Goal: Task Accomplishment & Management: Use online tool/utility

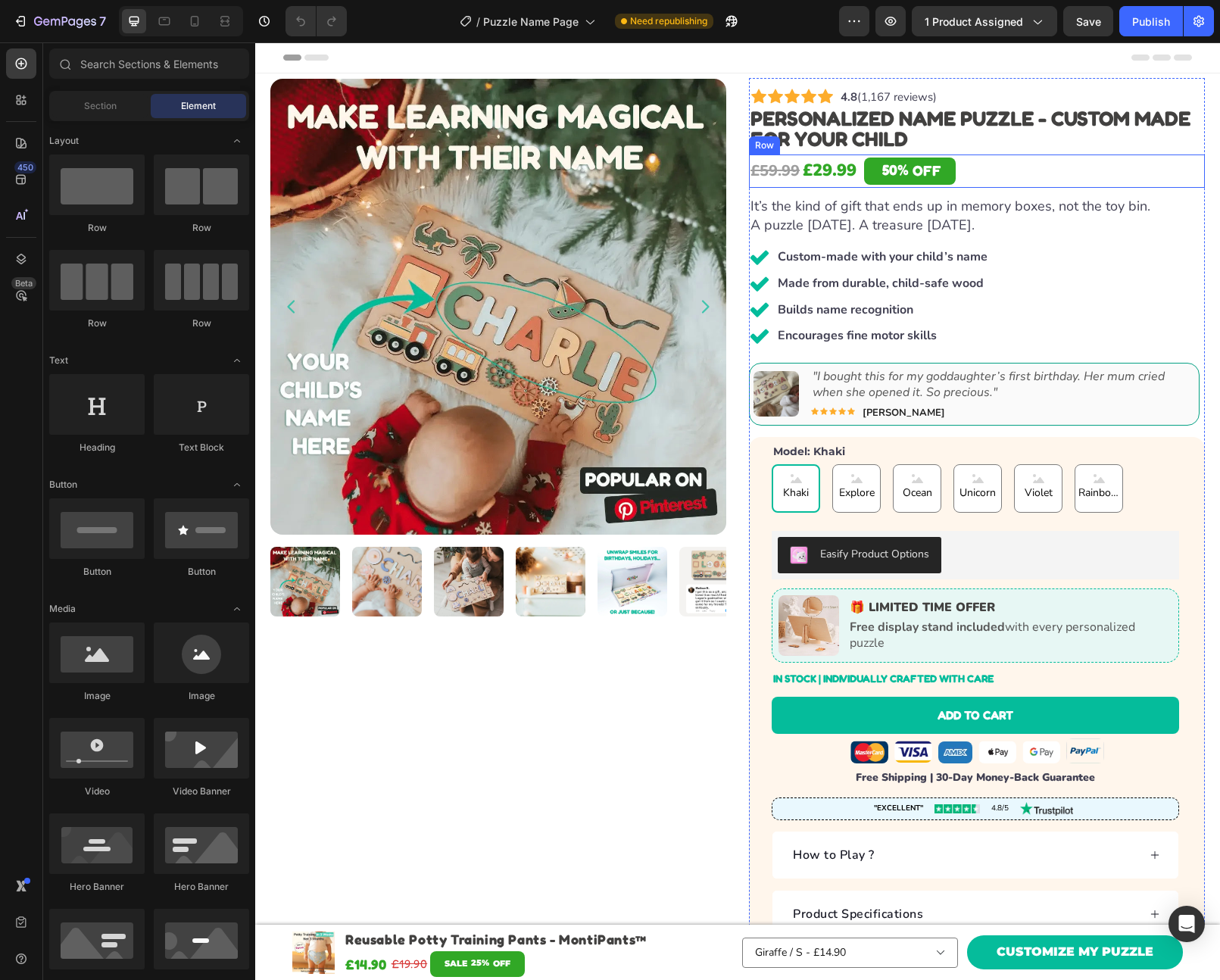
click at [991, 168] on div "£59.99 Product Price Product Price £29.99 Product Price Product Price 50% OFF D…" at bounding box center [977, 171] width 456 height 33
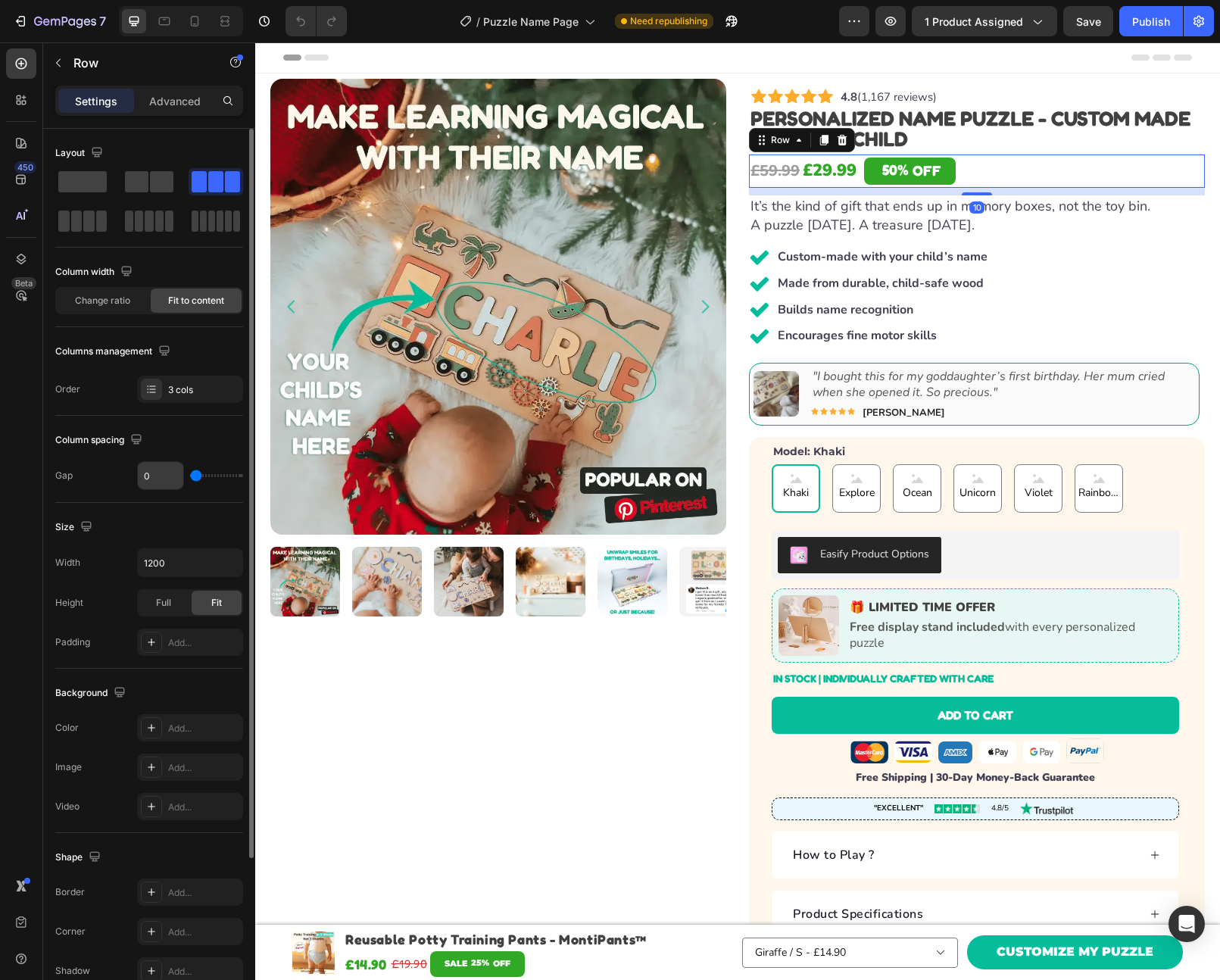
click at [154, 478] on input "0" at bounding box center [161, 476] width 45 height 28
type input "4"
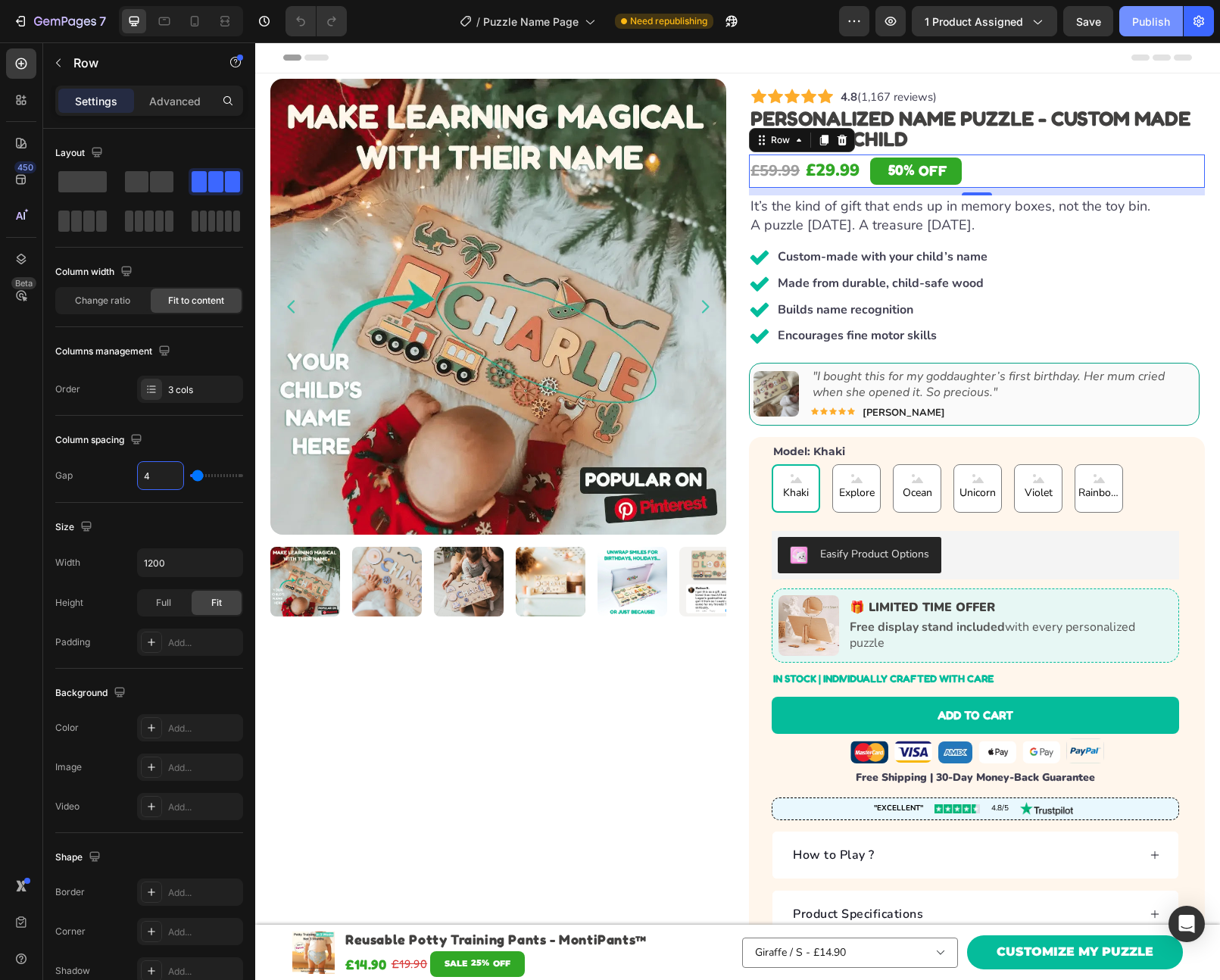
type input "4"
click at [1142, 31] on button "Publish" at bounding box center [1151, 21] width 64 height 30
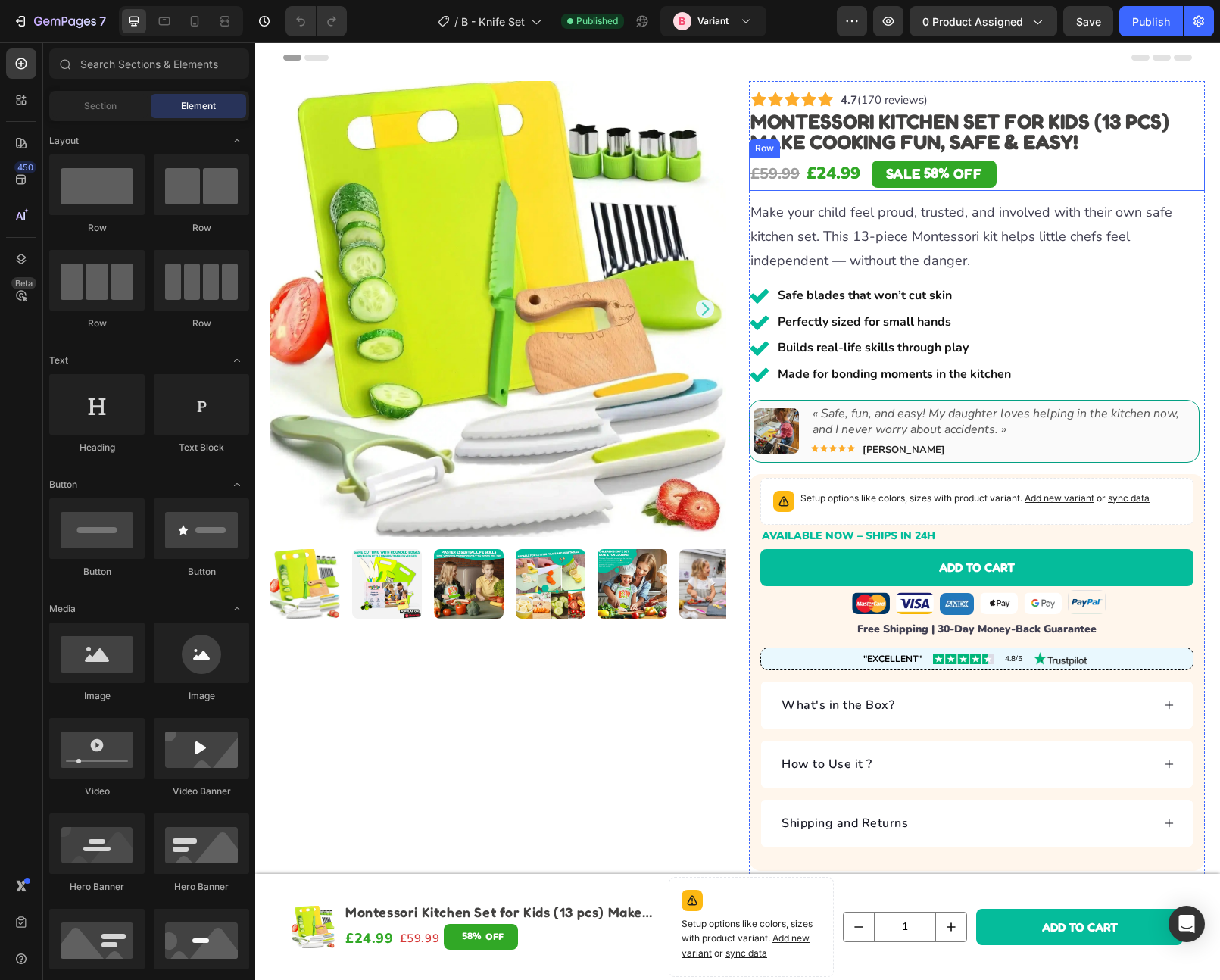
click at [1049, 176] on div "£59.99 Product Price Product Price £24.99 Product Price Product Price SALE 58% …" at bounding box center [977, 174] width 456 height 33
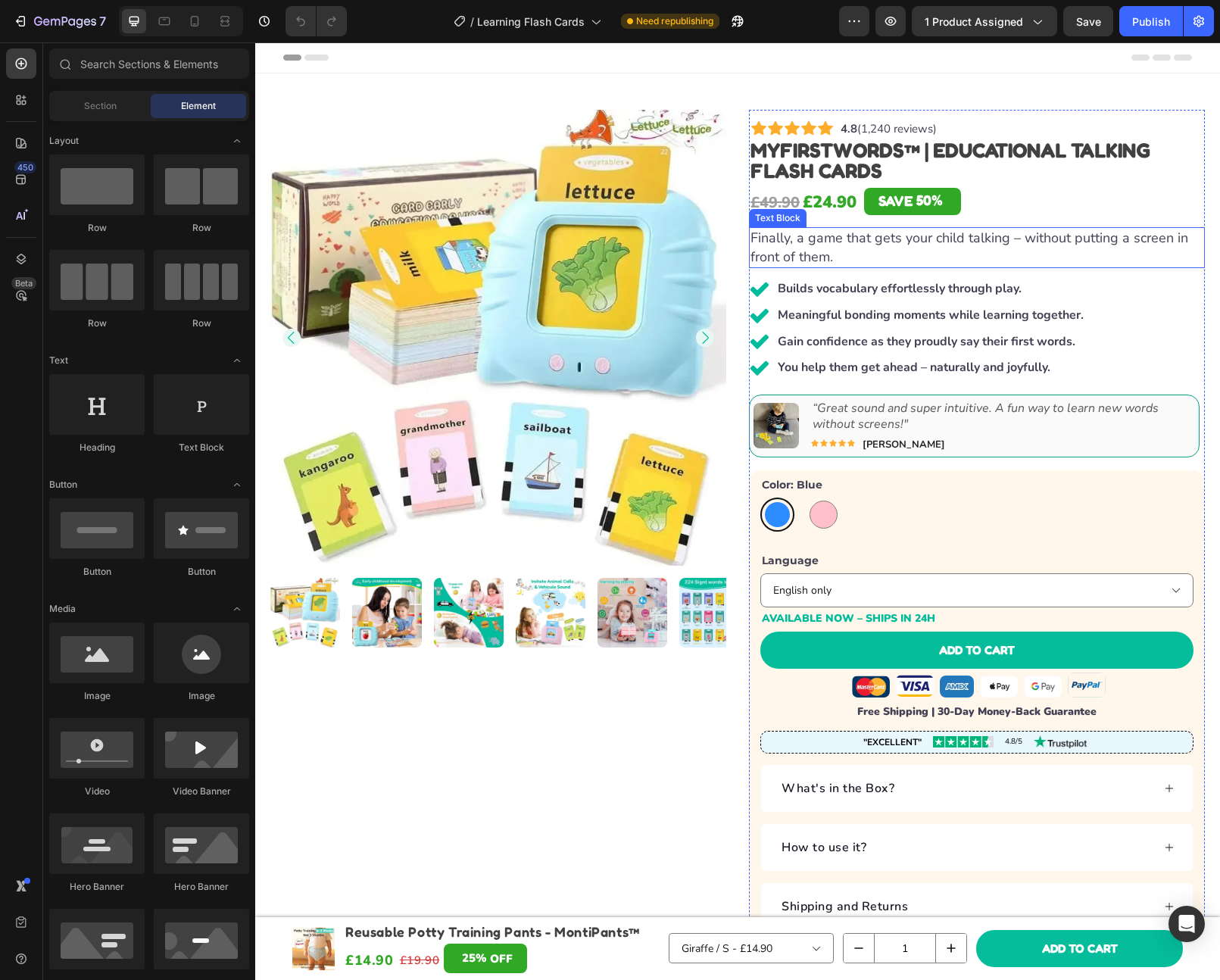
click at [921, 248] on p "Finally, a game that gets your child talking – without putting a screen in fron…" at bounding box center [978, 248] width 453 height 38
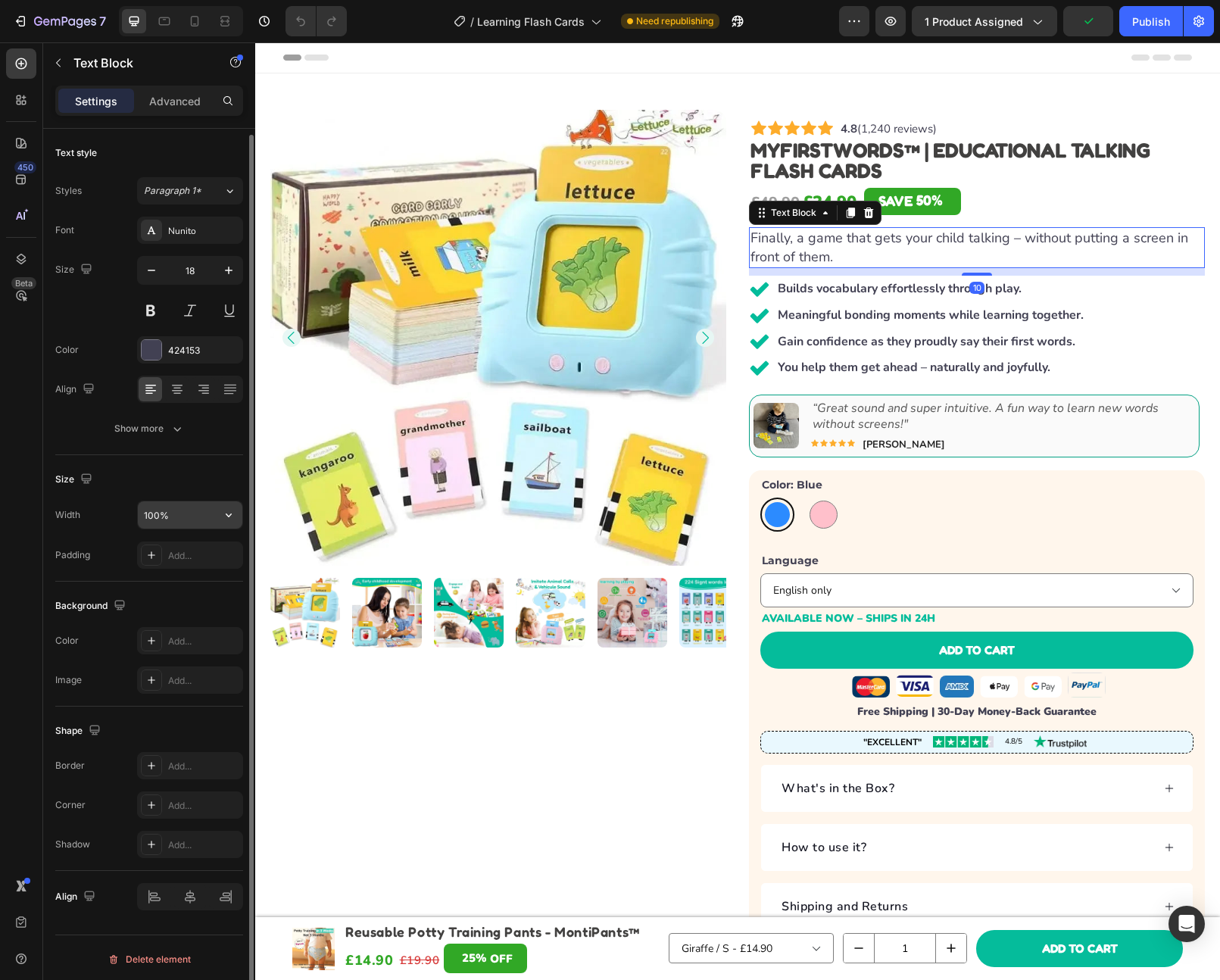
scroll to position [3, 0]
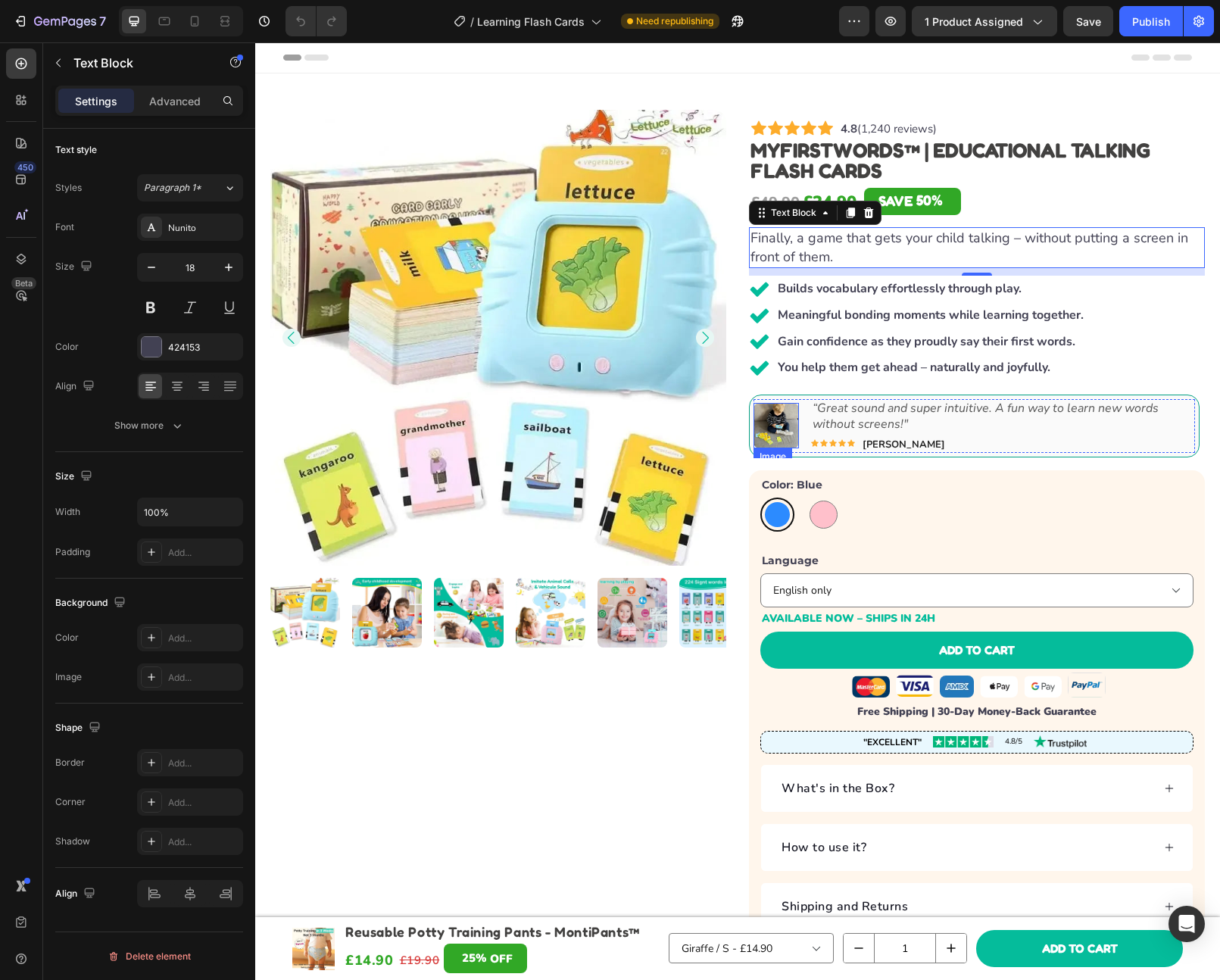
click at [787, 426] on img at bounding box center [776, 426] width 45 height 45
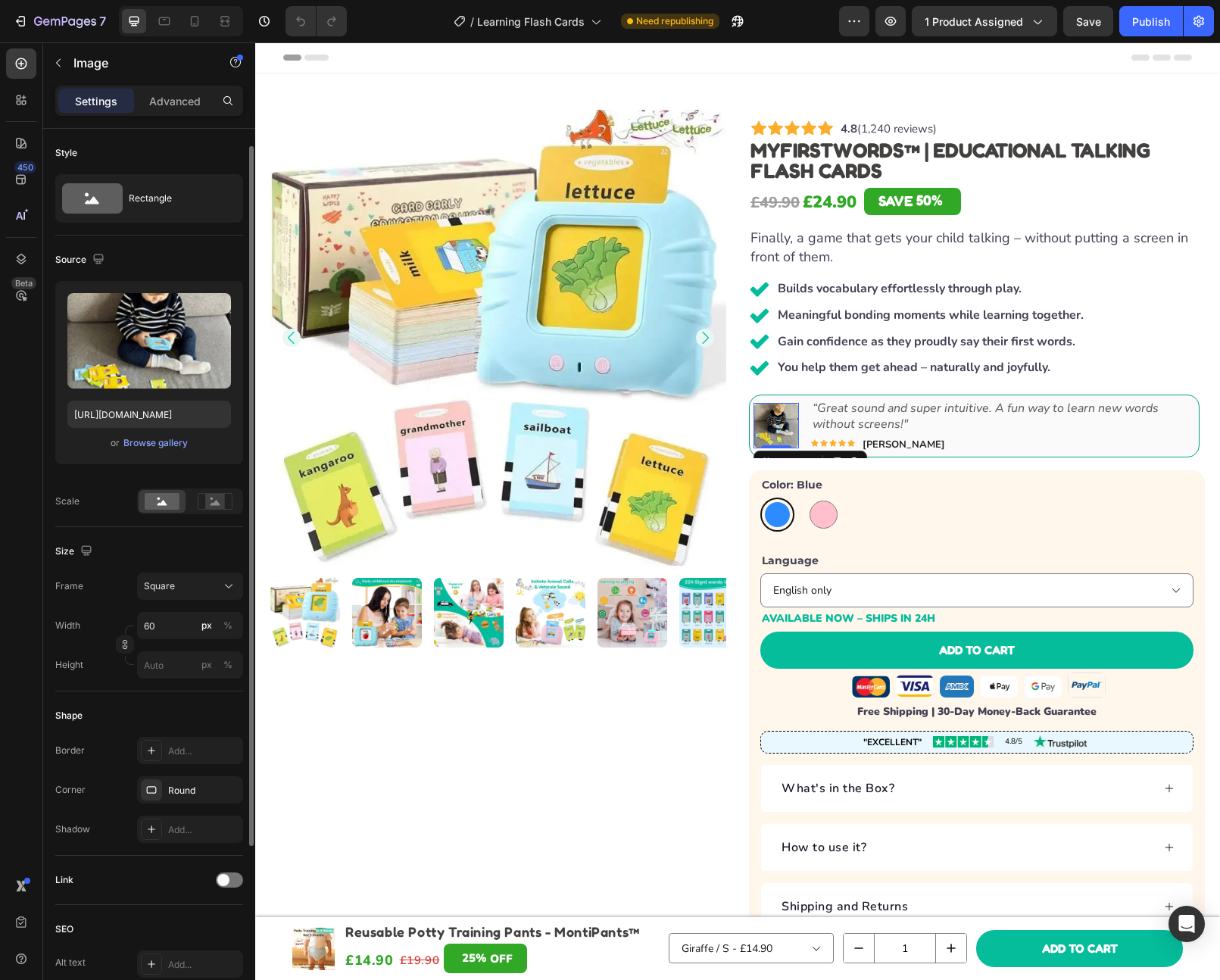
scroll to position [248, 0]
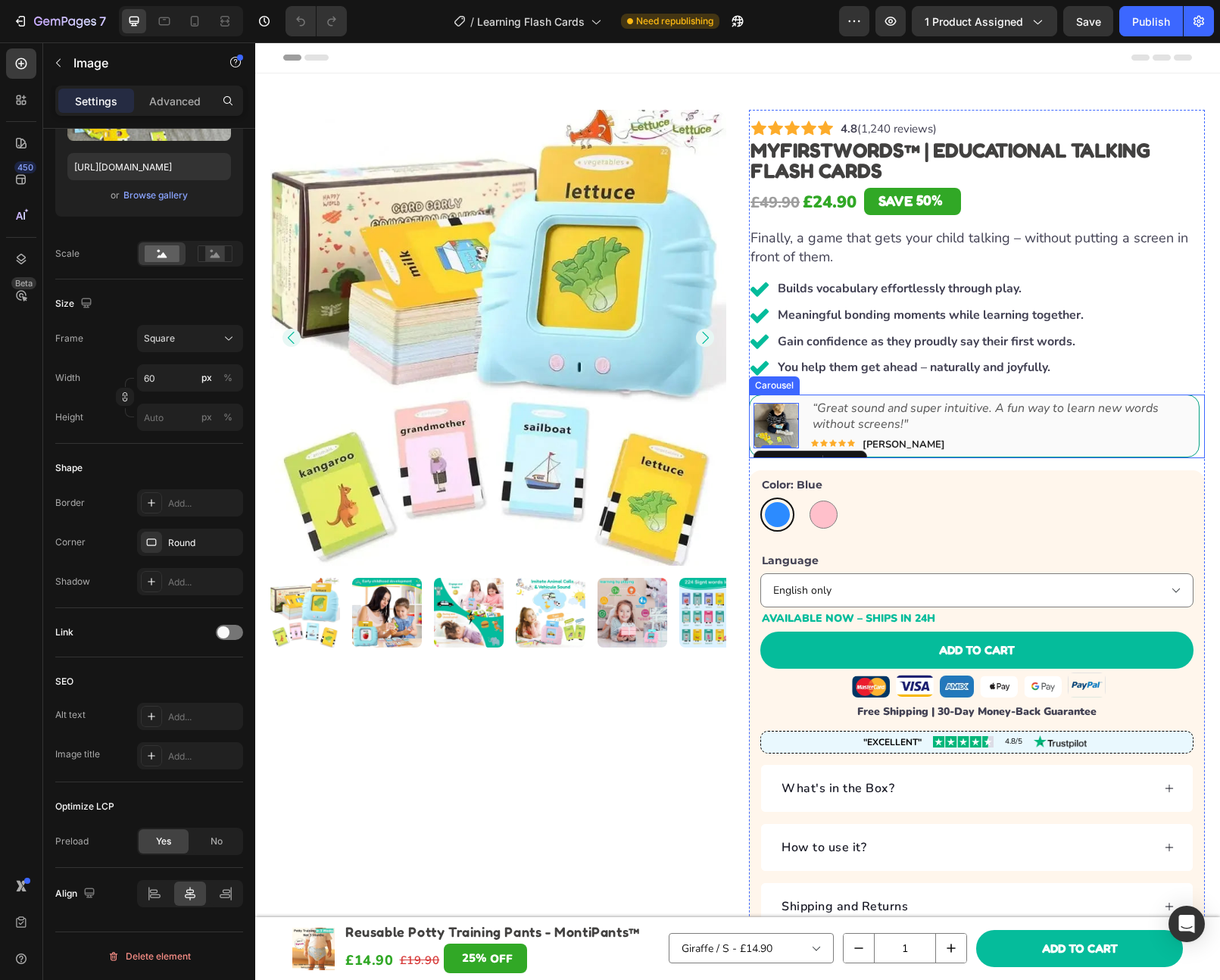
click at [1175, 425] on icon "Carousel Next Arrow" at bounding box center [1181, 426] width 15 height 15
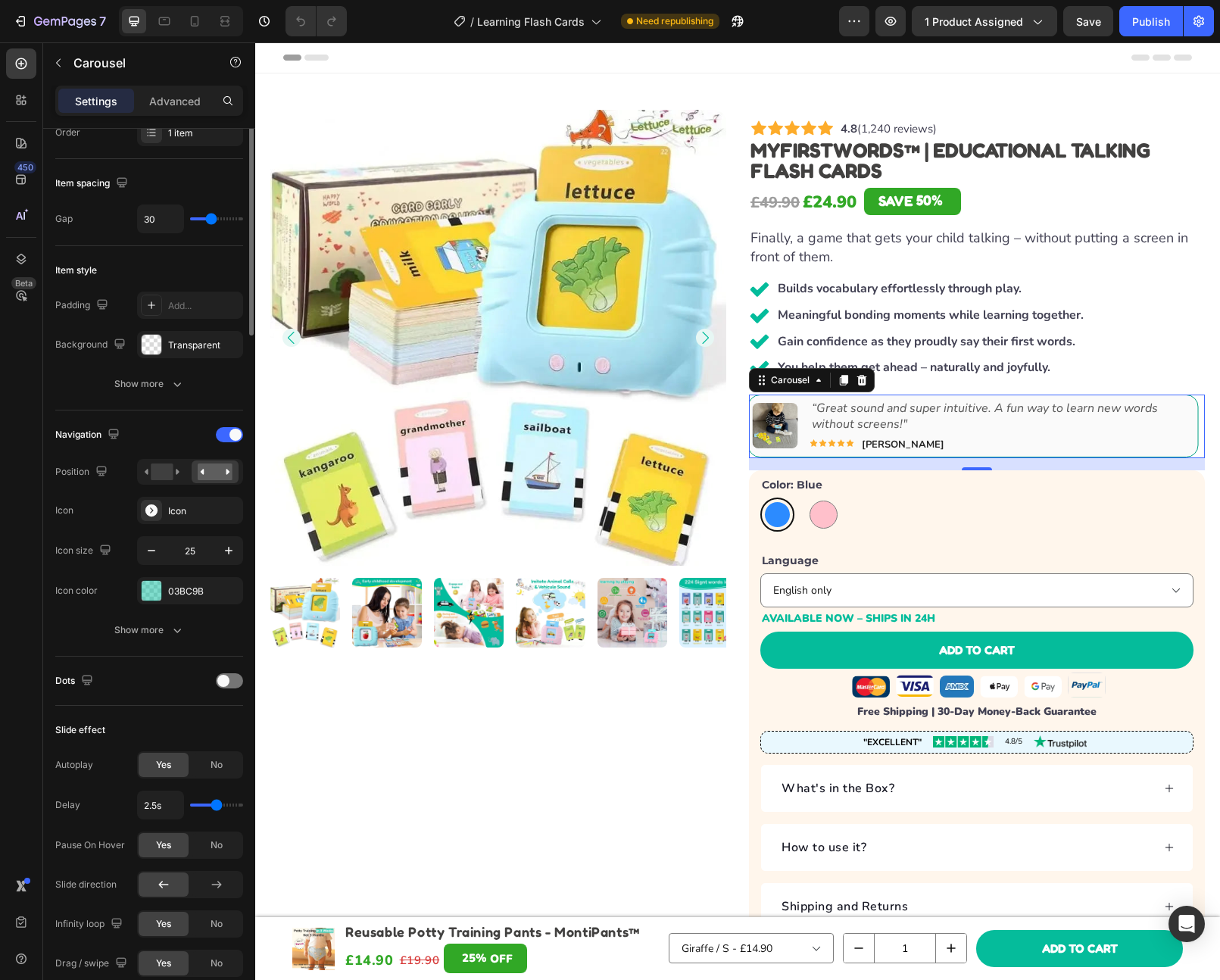
scroll to position [0, 0]
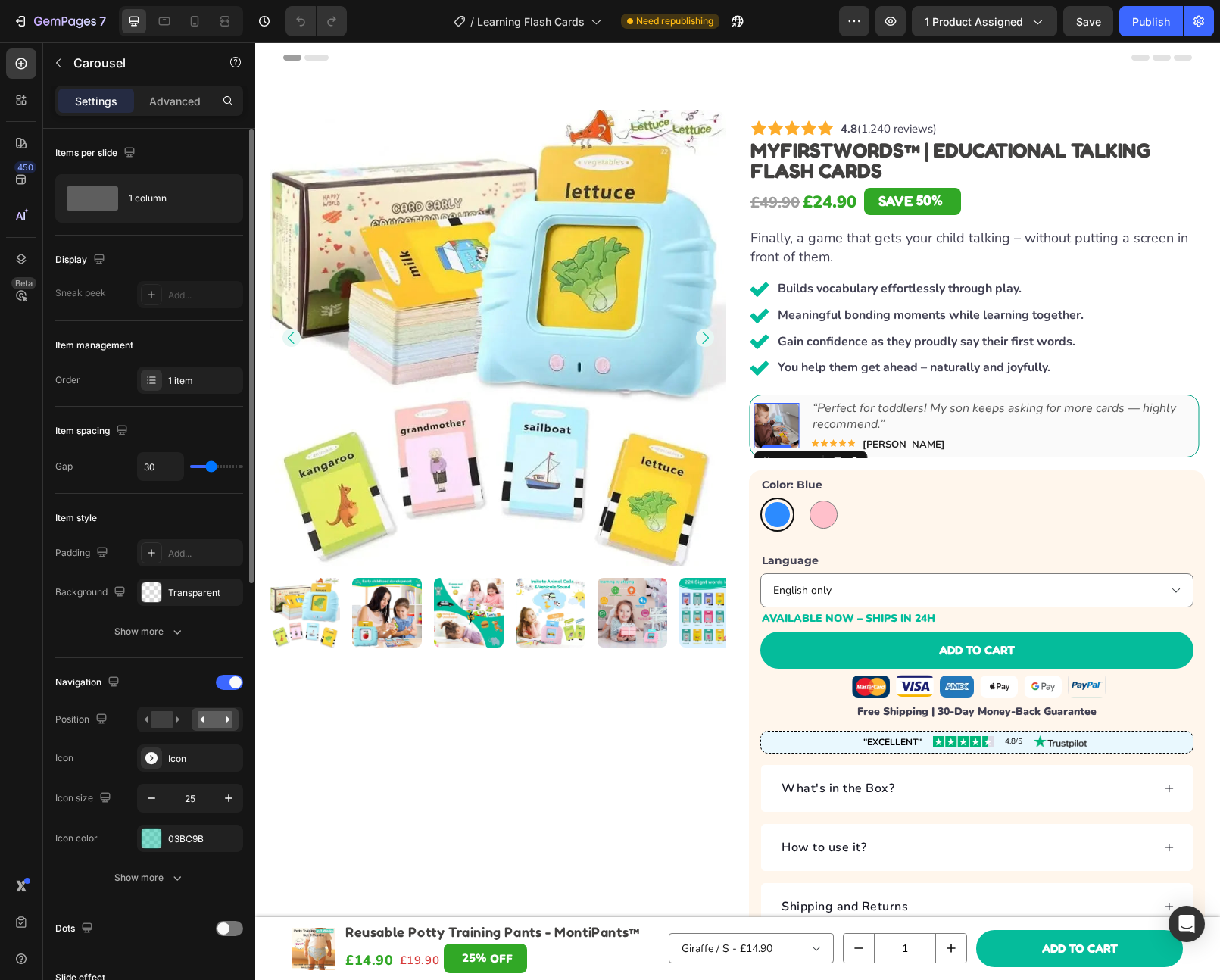
click at [784, 420] on img at bounding box center [776, 426] width 45 height 45
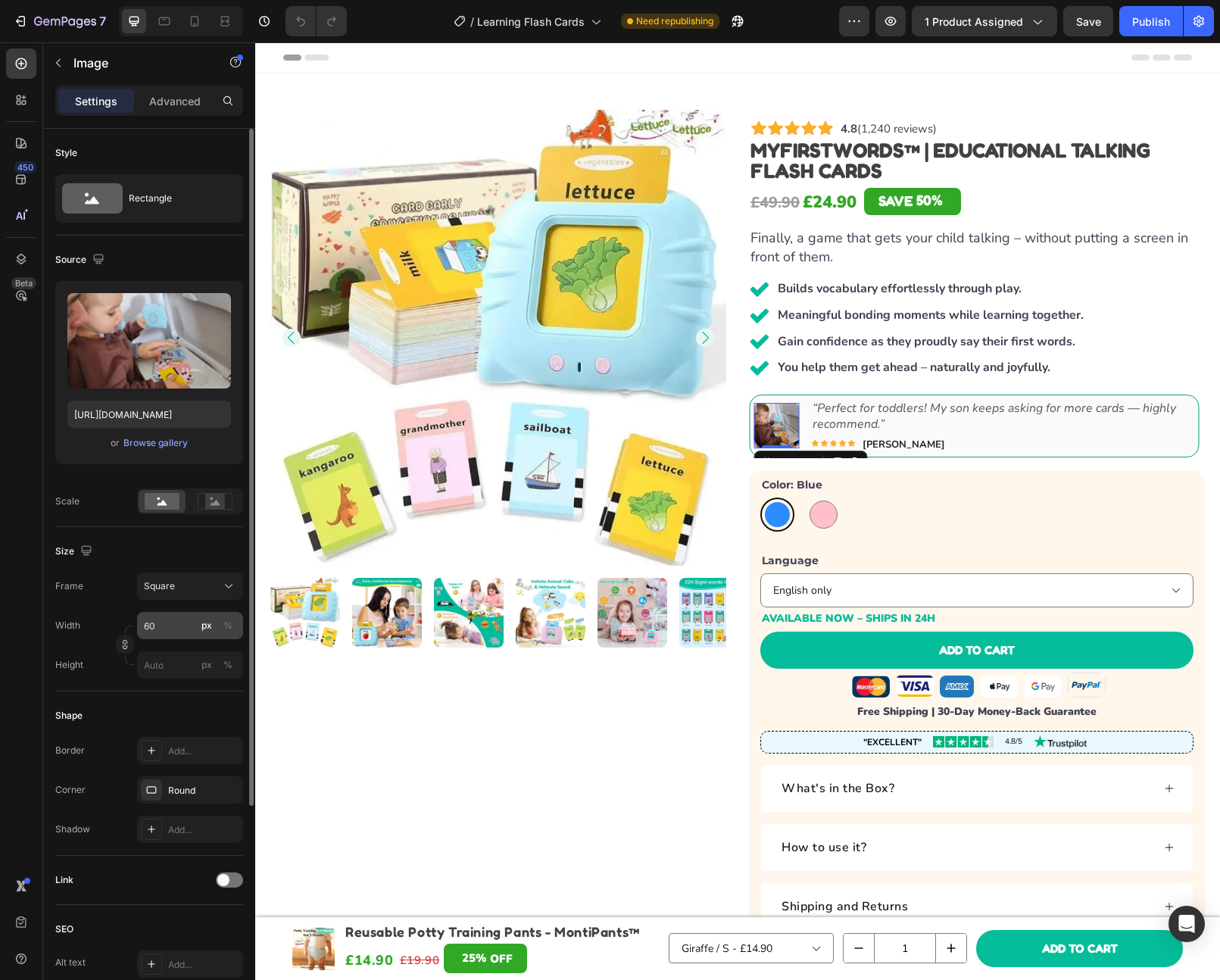
scroll to position [287, 0]
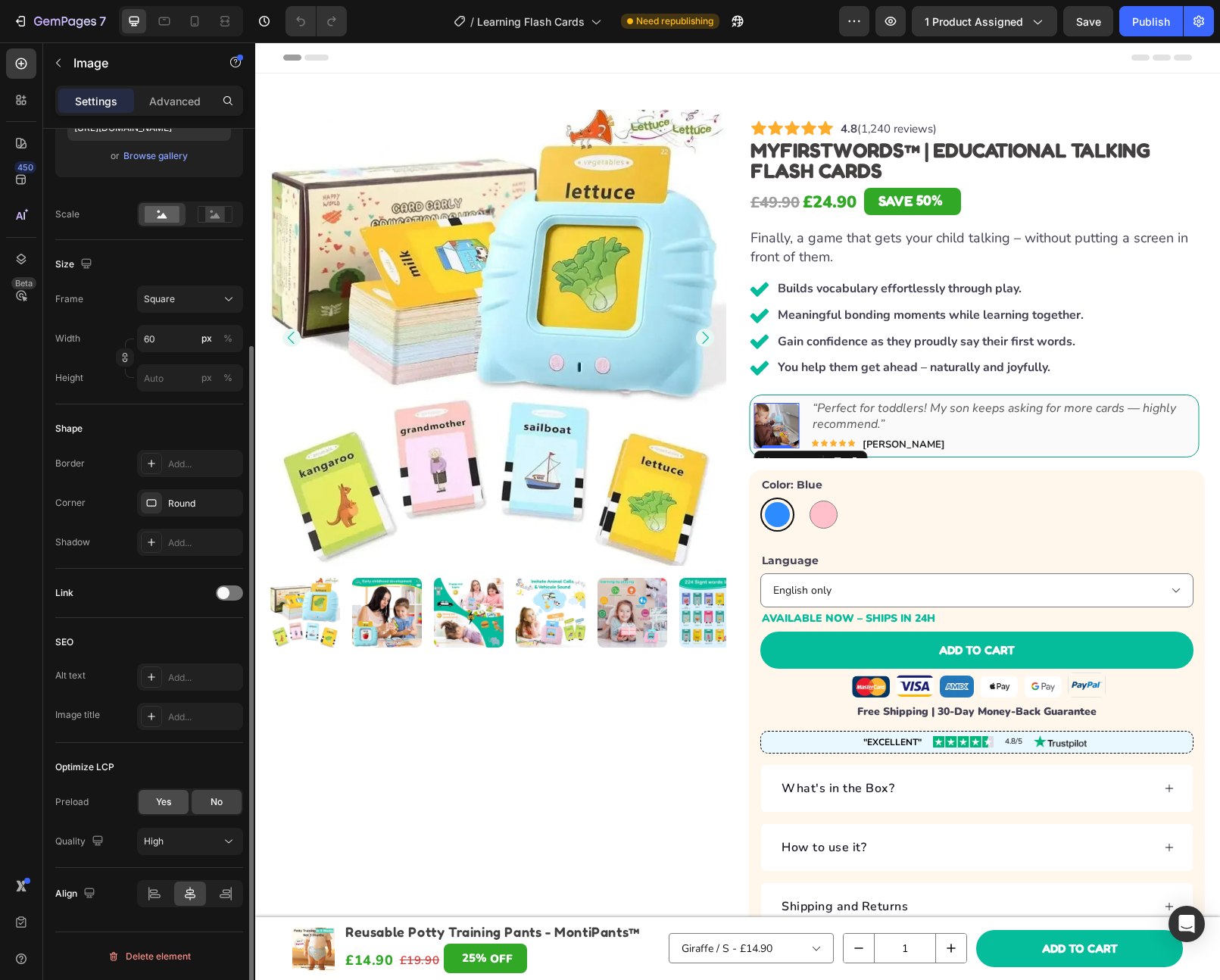
click at [164, 809] on div "Yes" at bounding box center [164, 802] width 50 height 24
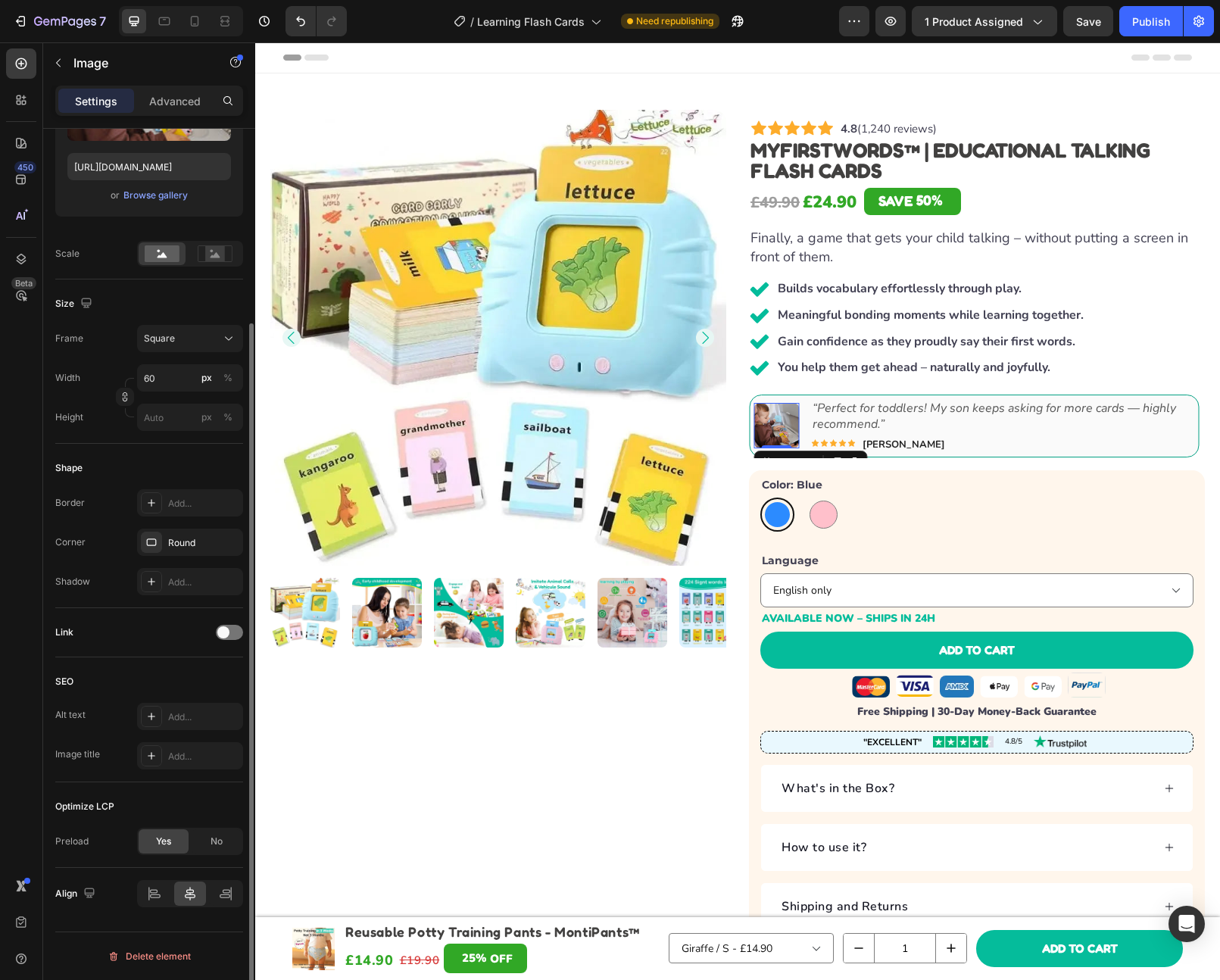
scroll to position [248, 0]
click at [221, 848] on span "No" at bounding box center [217, 841] width 12 height 13
click at [171, 845] on div "Yes" at bounding box center [164, 841] width 50 height 24
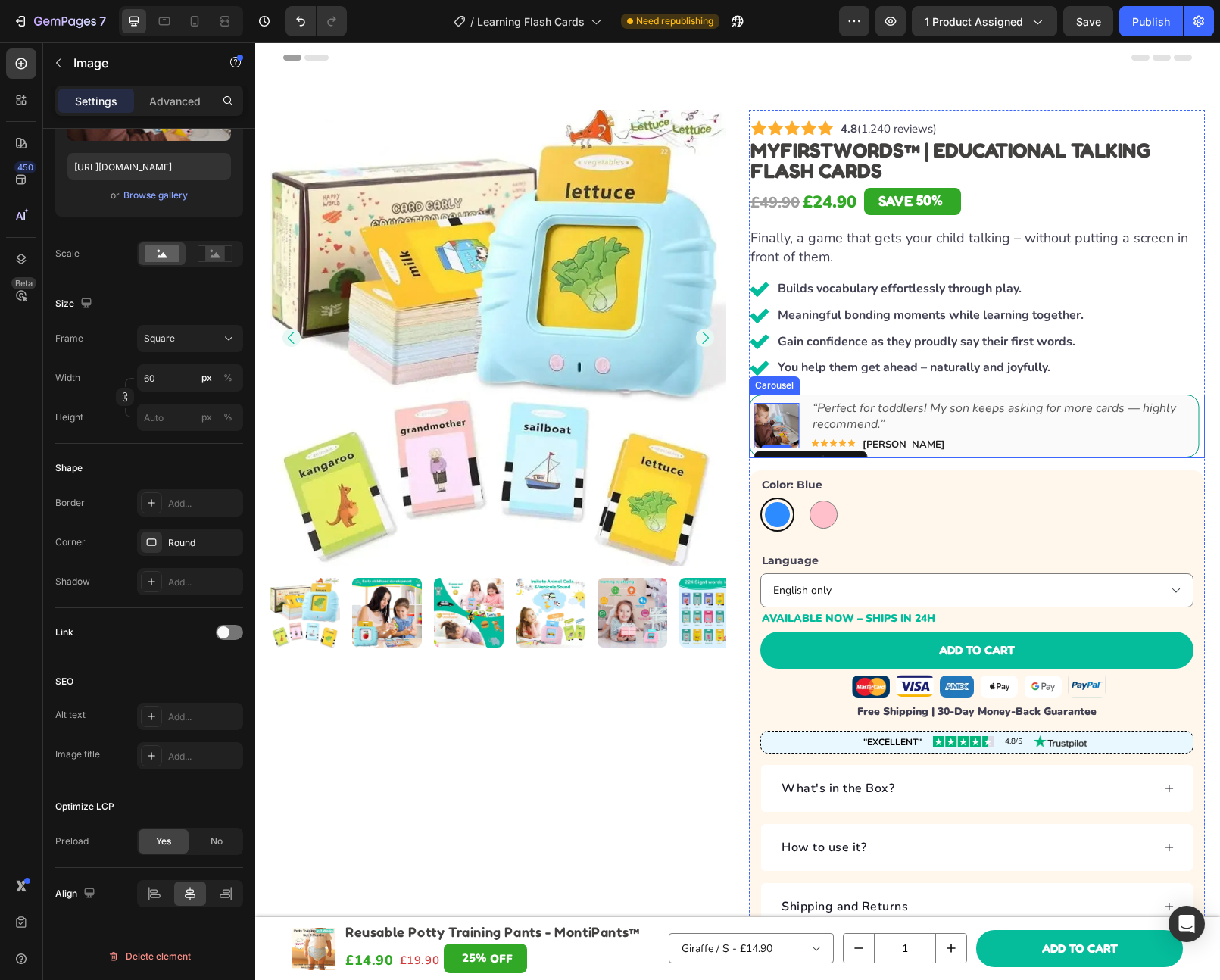
click at [1172, 426] on icon "Carousel Next Arrow" at bounding box center [1181, 426] width 19 height 19
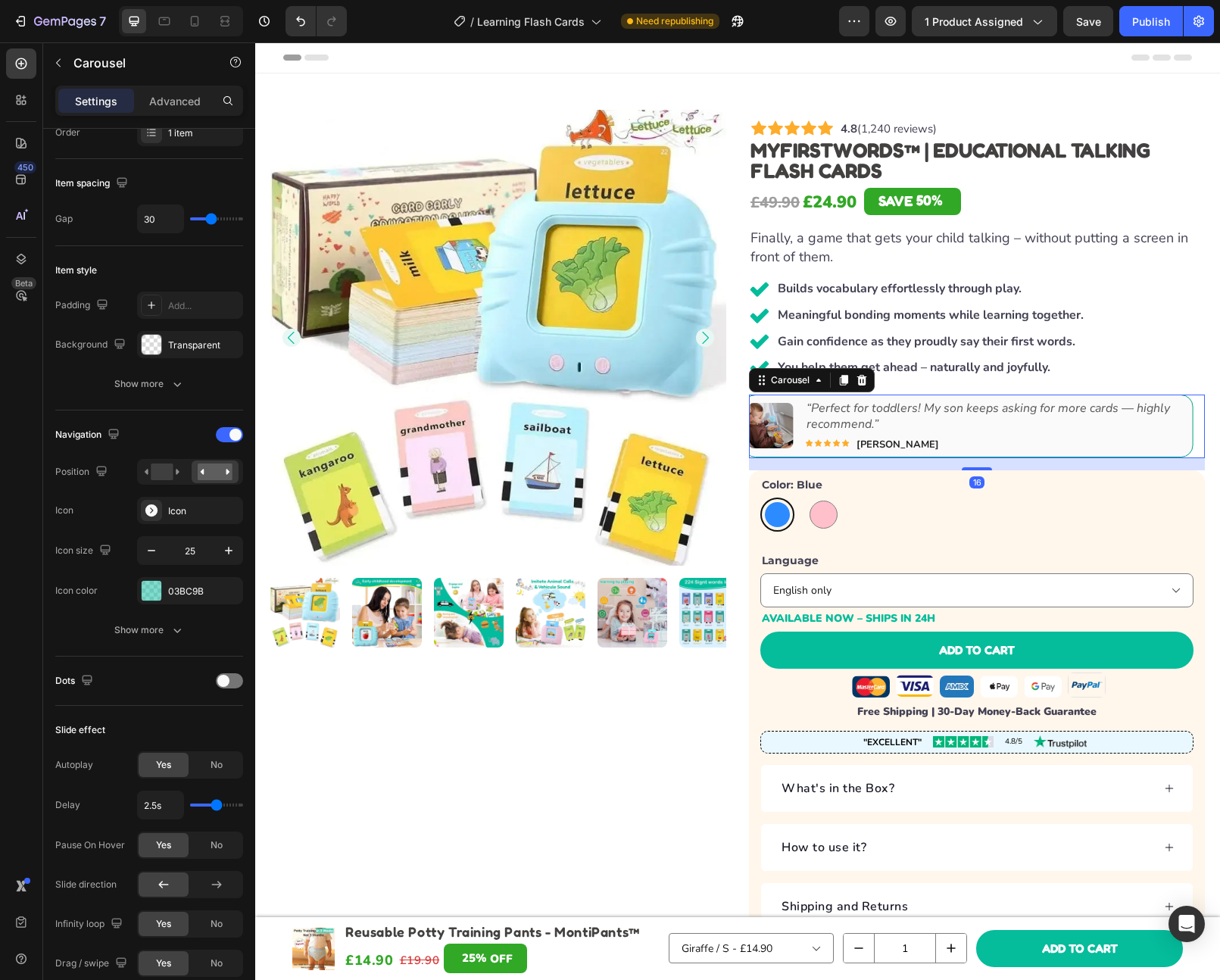
scroll to position [0, 0]
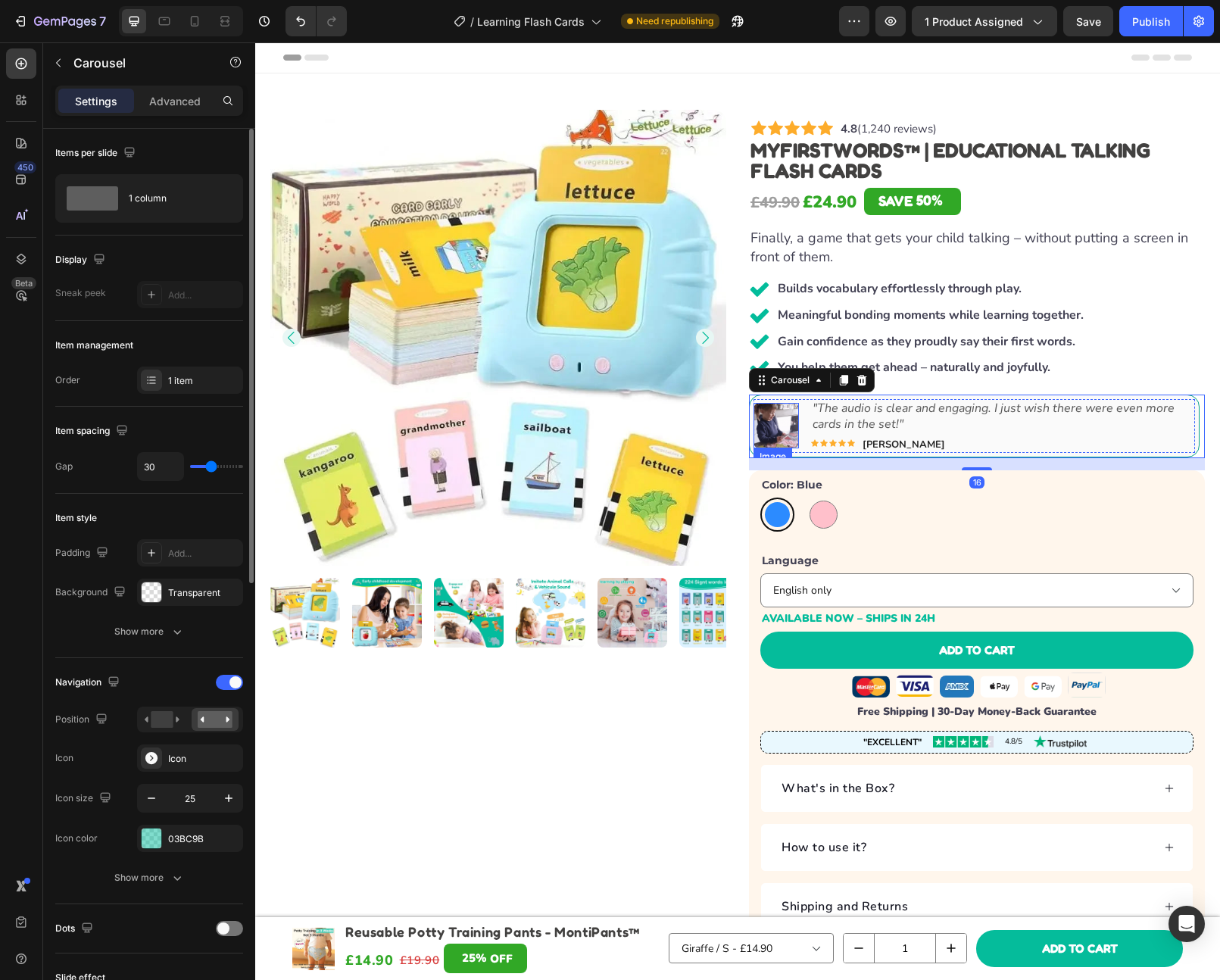
click at [790, 411] on img at bounding box center [776, 426] width 45 height 45
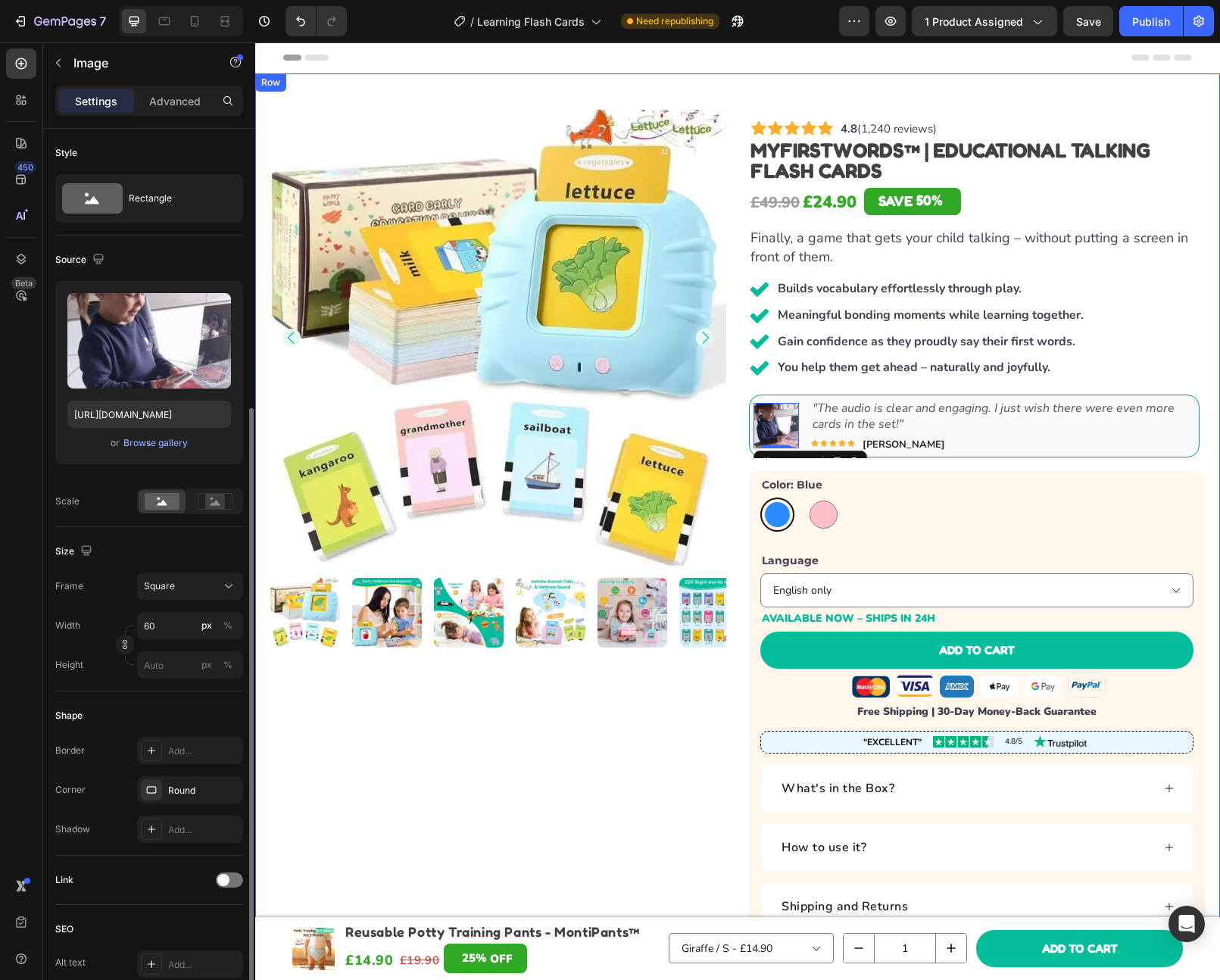
scroll to position [287, 0]
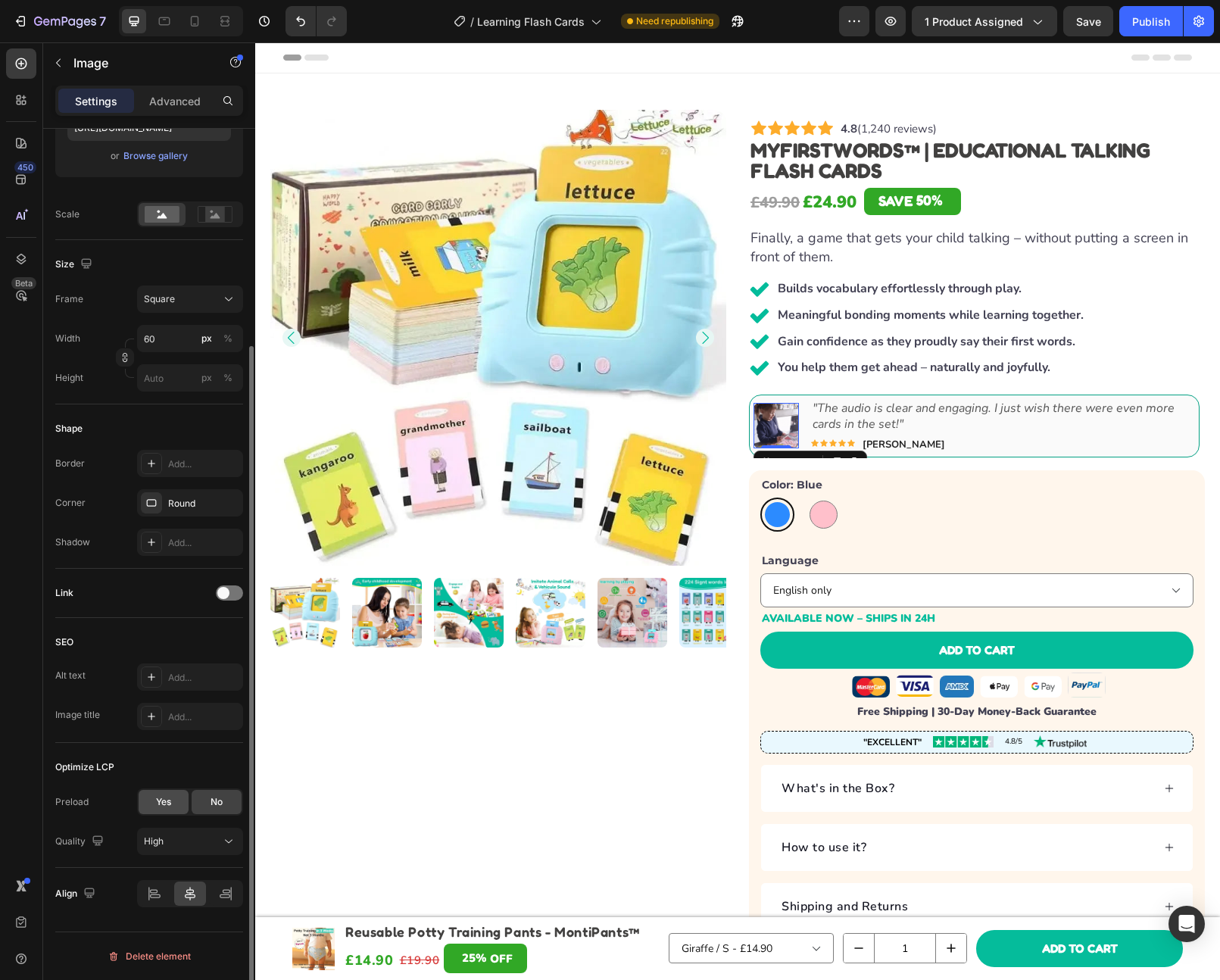
click at [165, 796] on span "Yes" at bounding box center [164, 802] width 15 height 13
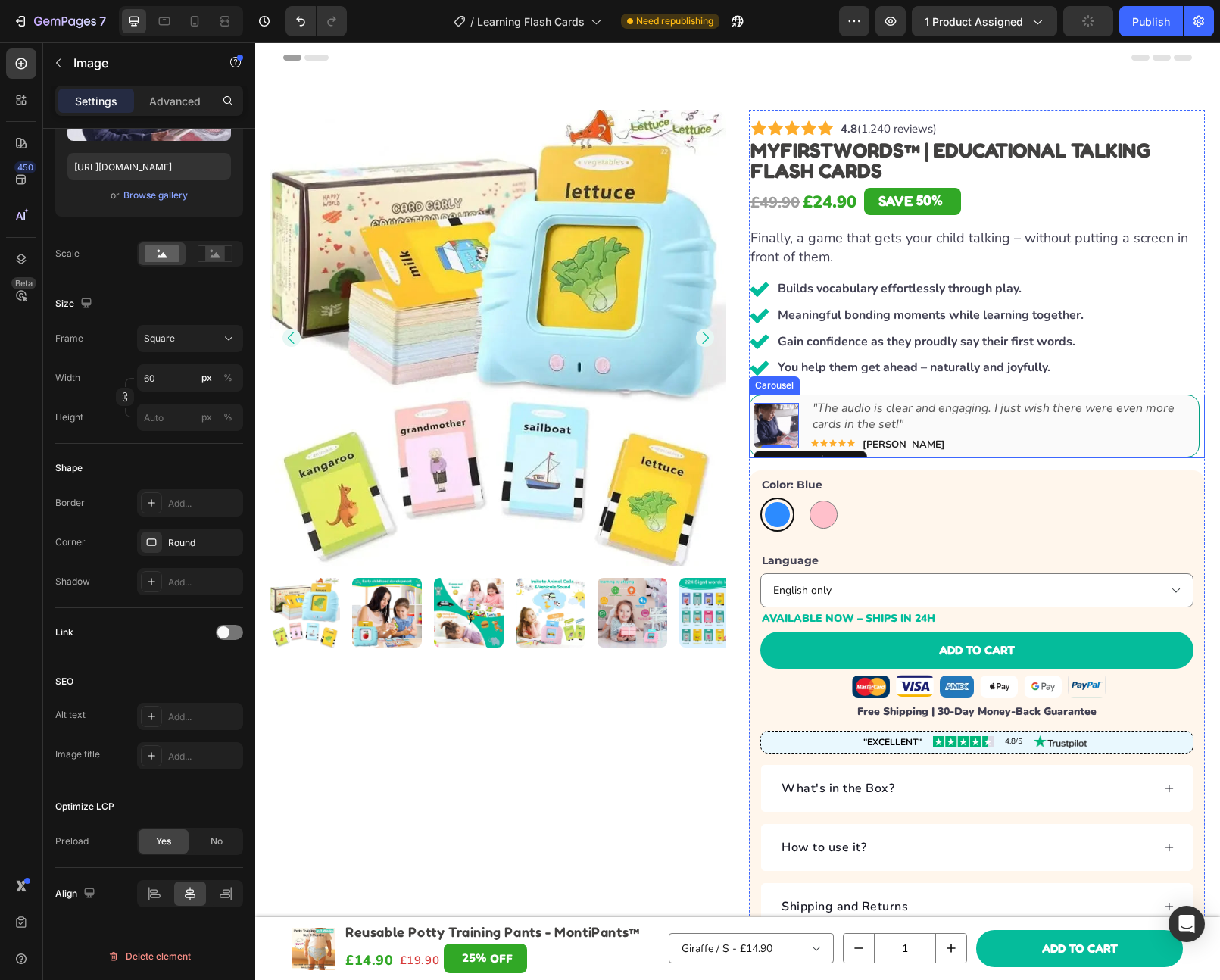
click at [1178, 422] on icon "Carousel Next Arrow" at bounding box center [1181, 426] width 19 height 19
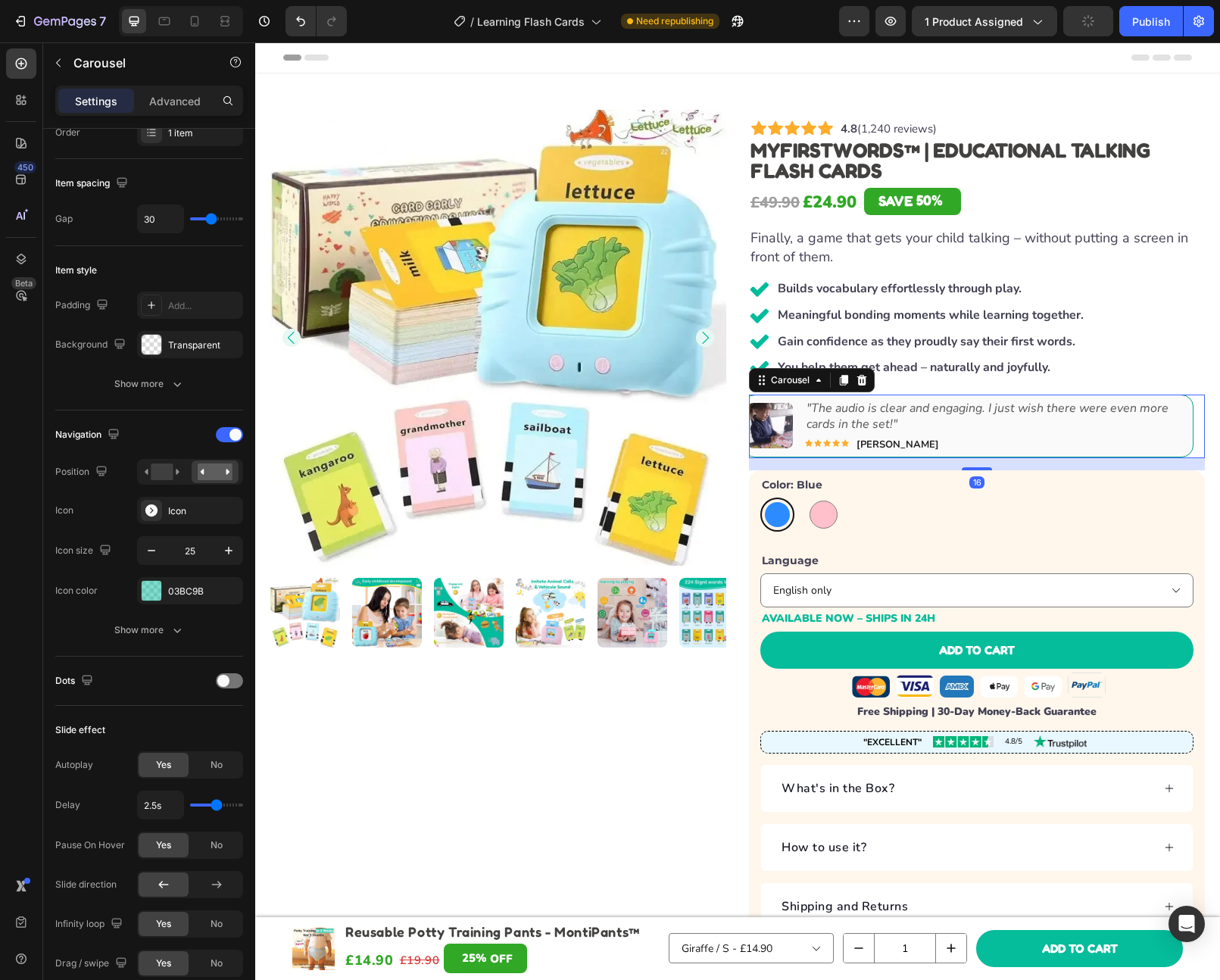
scroll to position [0, 0]
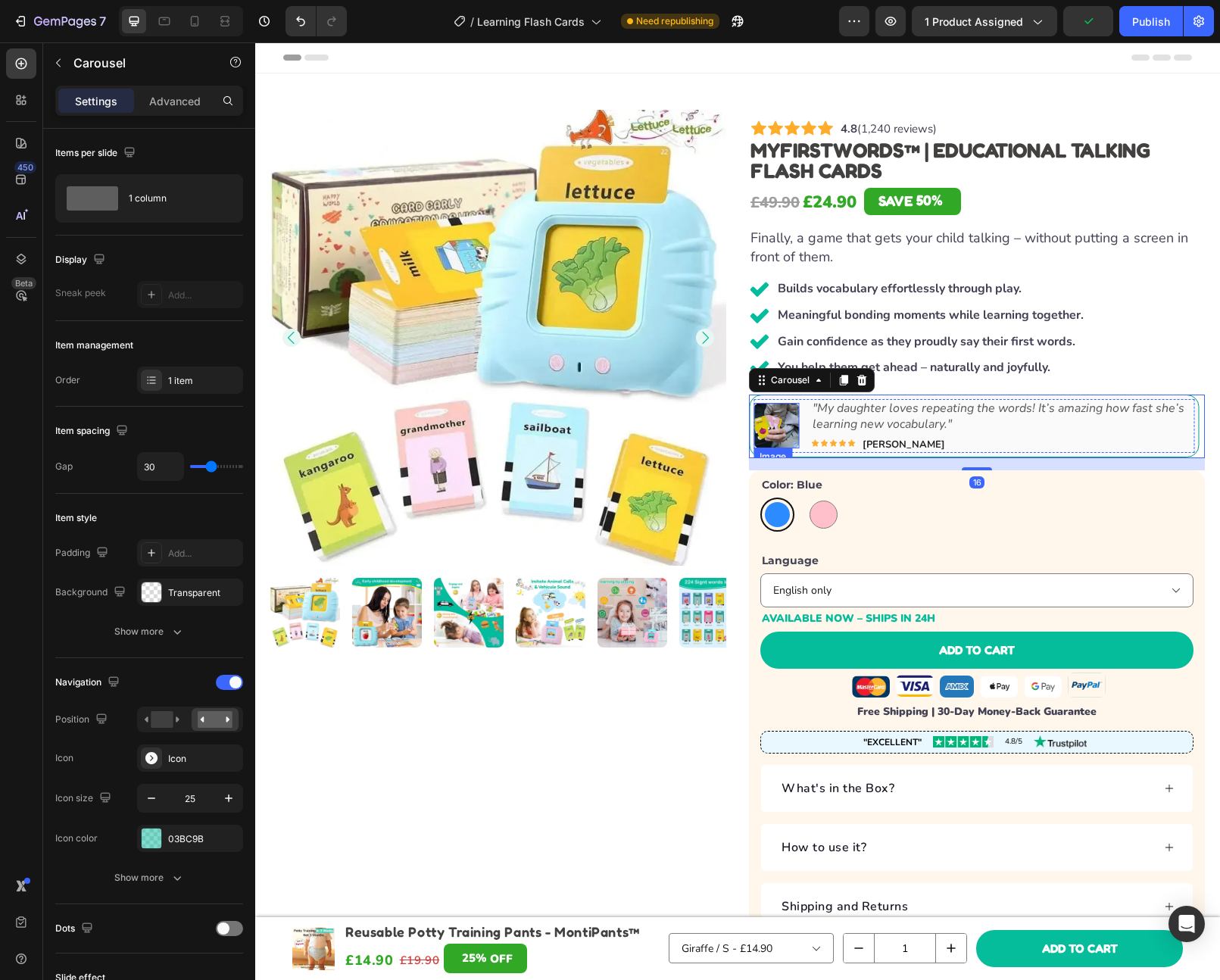
click at [789, 412] on img at bounding box center [776, 426] width 45 height 45
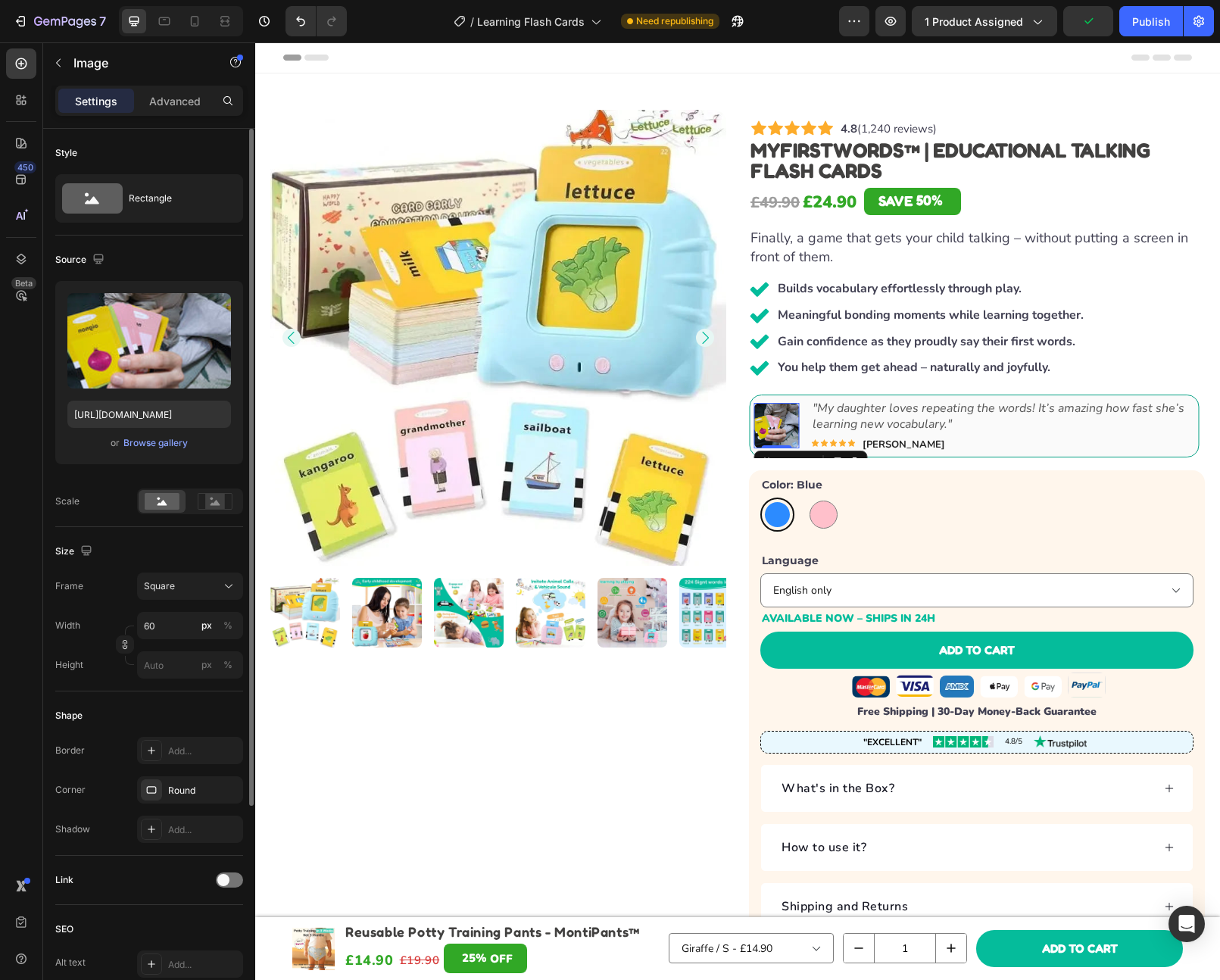
scroll to position [287, 0]
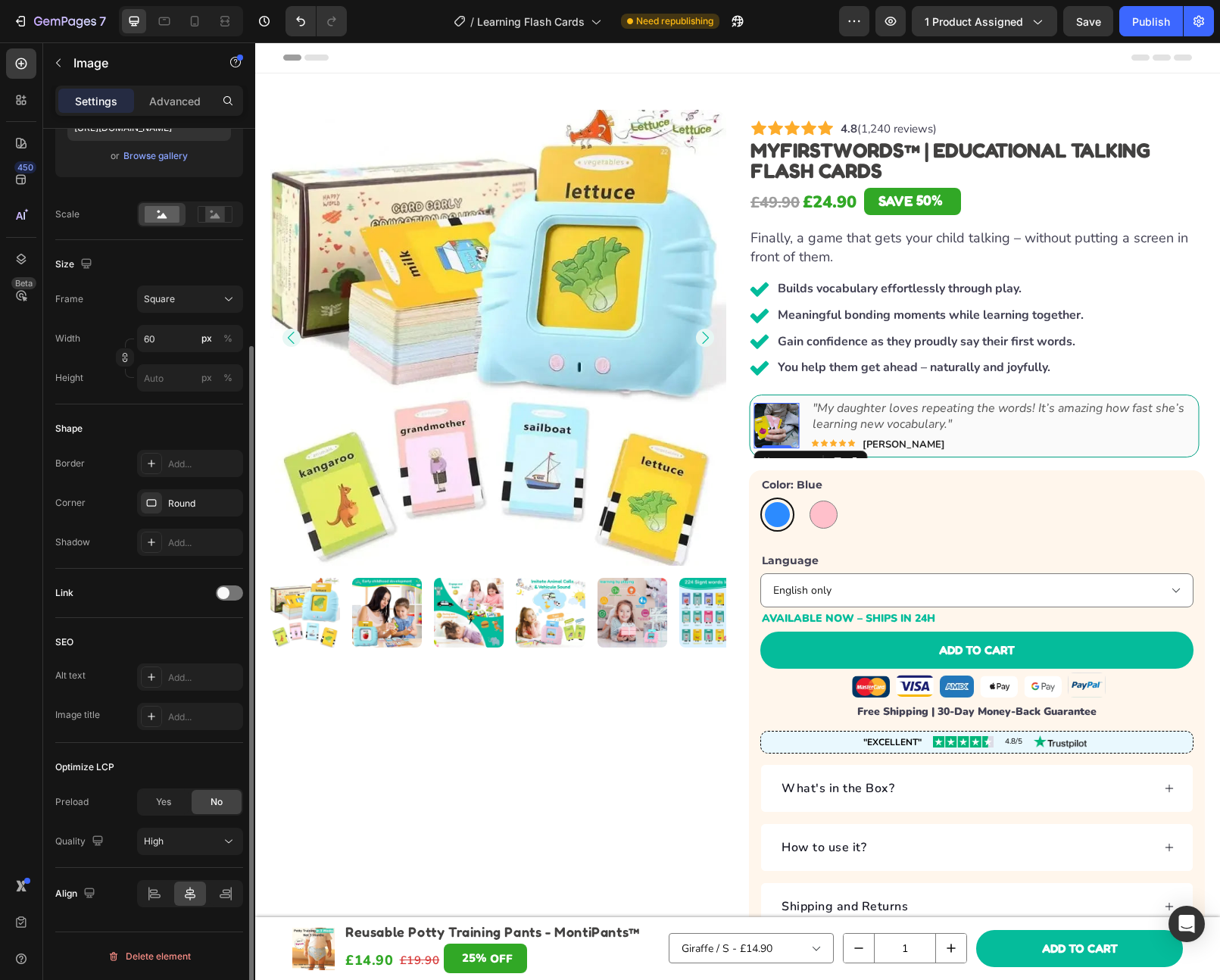
click at [168, 805] on span "Yes" at bounding box center [164, 802] width 15 height 13
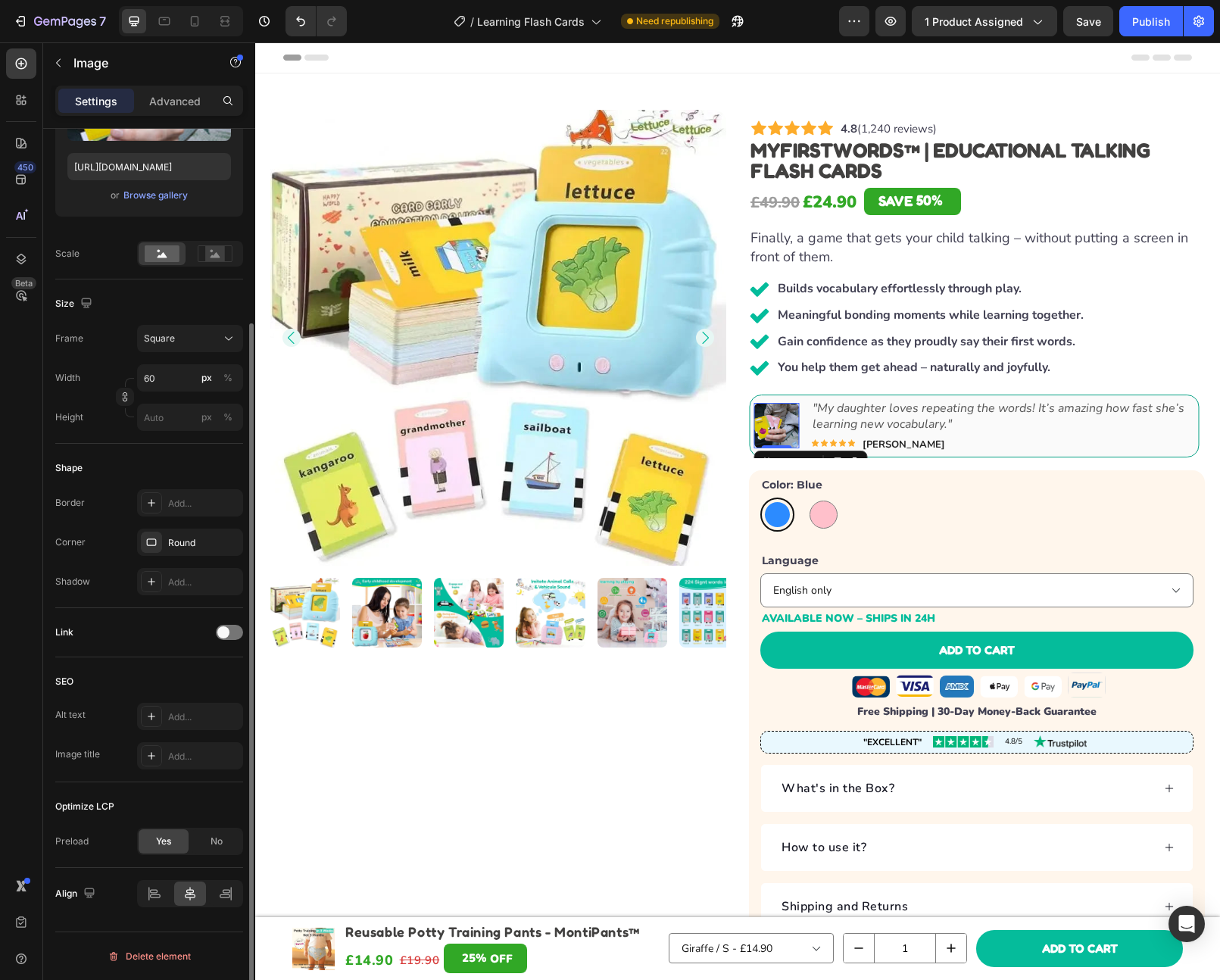
scroll to position [248, 0]
click at [1173, 422] on icon "Carousel Next Arrow" at bounding box center [1181, 426] width 15 height 15
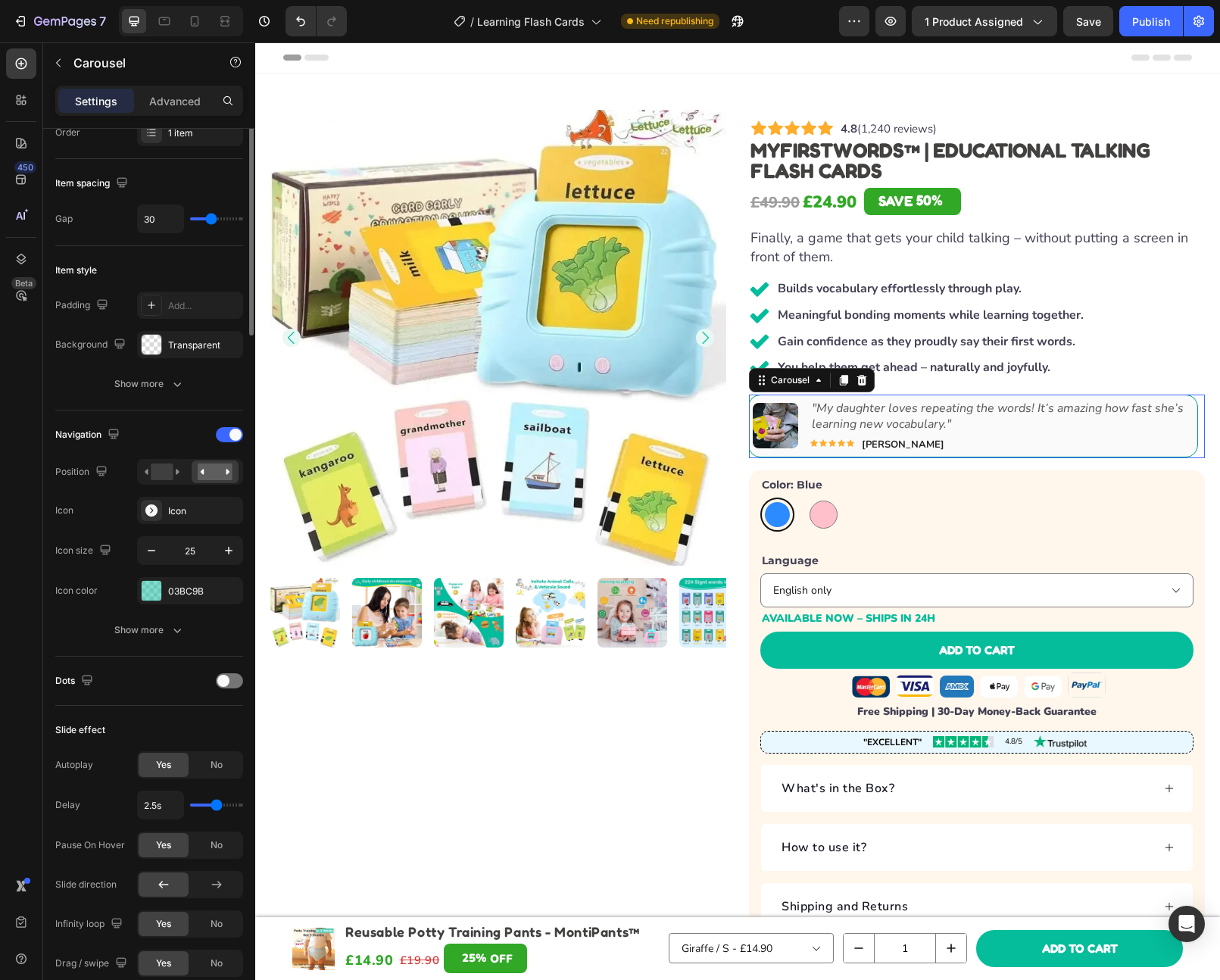
scroll to position [0, 0]
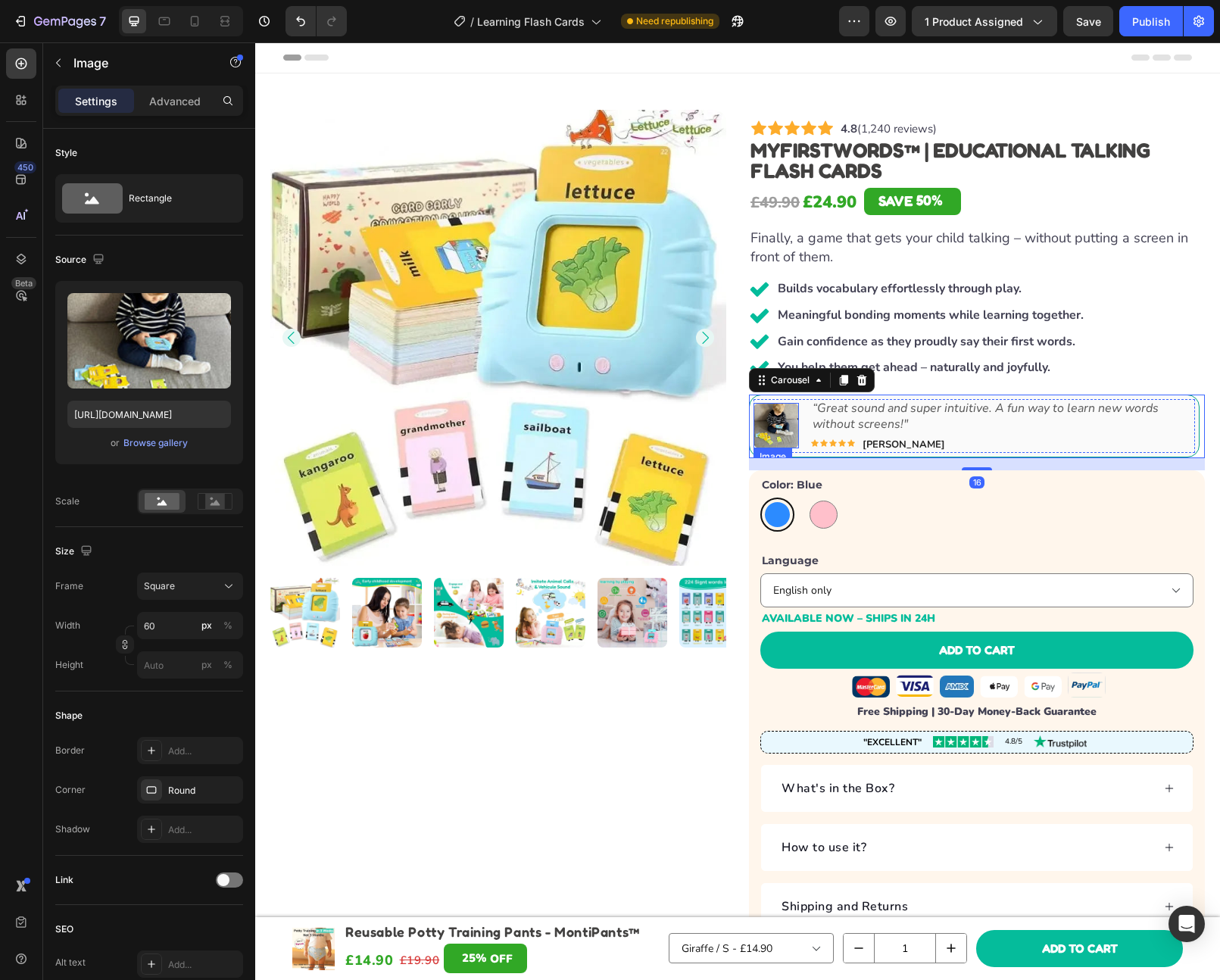
click at [788, 409] on img at bounding box center [776, 426] width 45 height 45
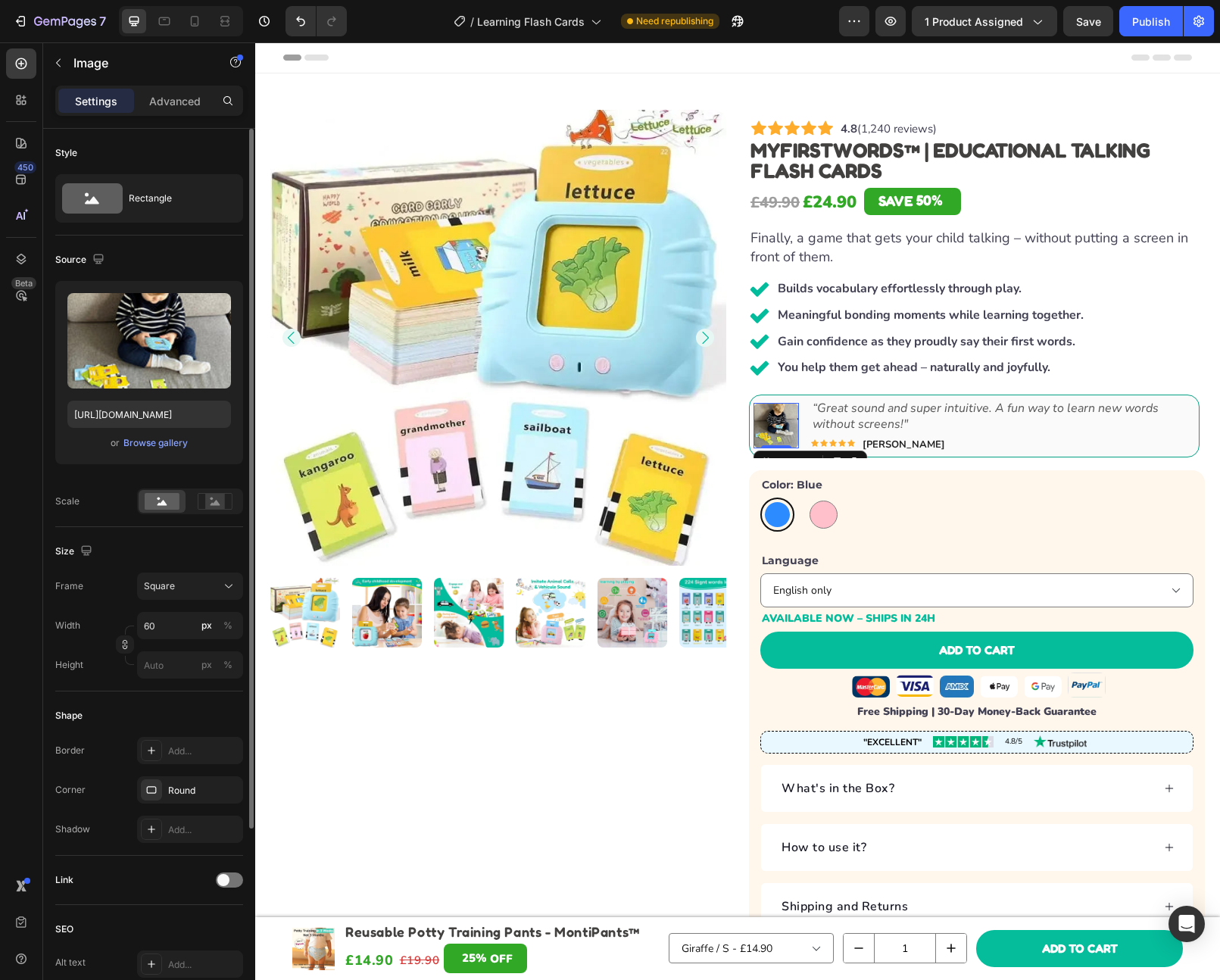
scroll to position [248, 0]
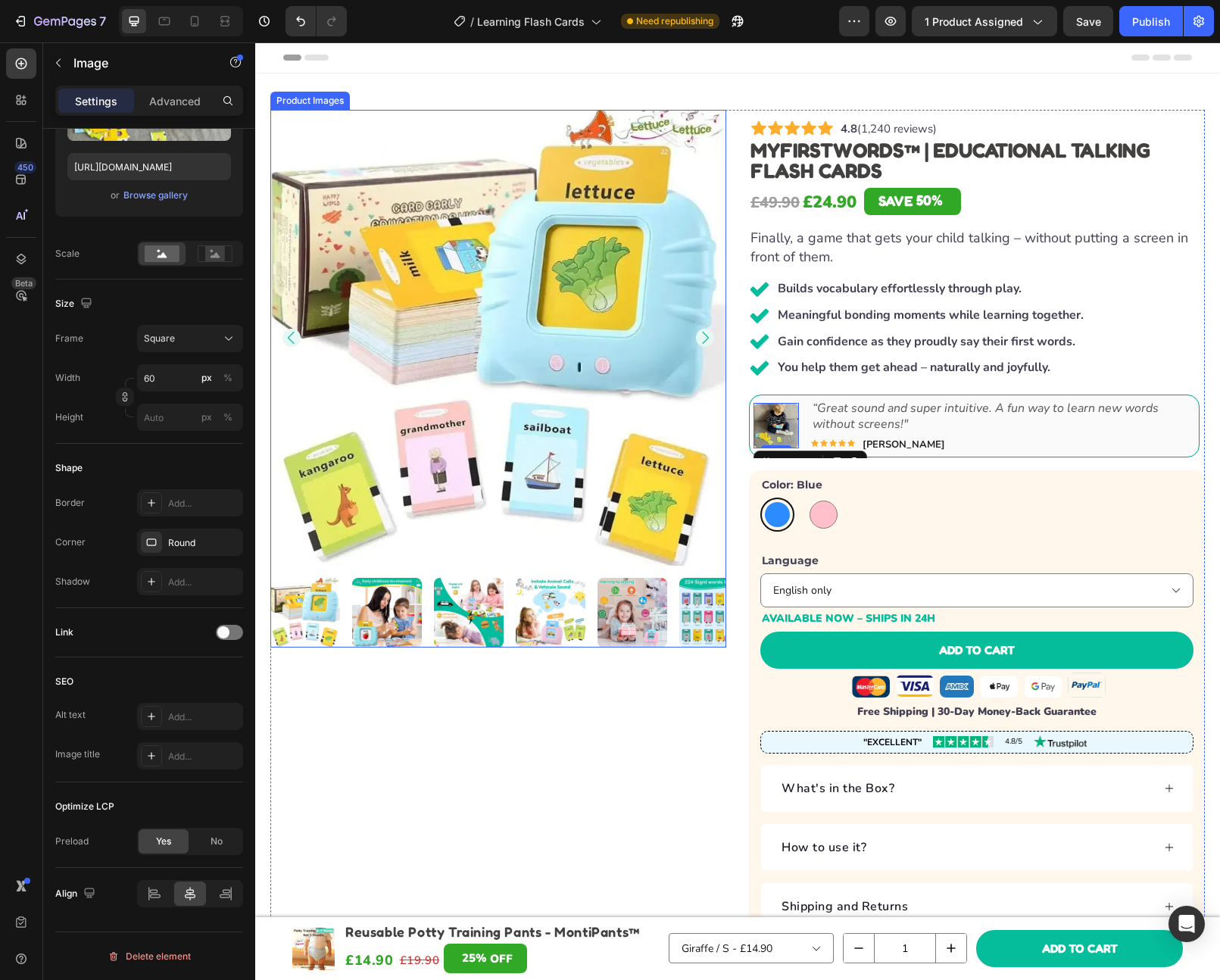
click at [583, 501] on img at bounding box center [498, 337] width 456 height 456
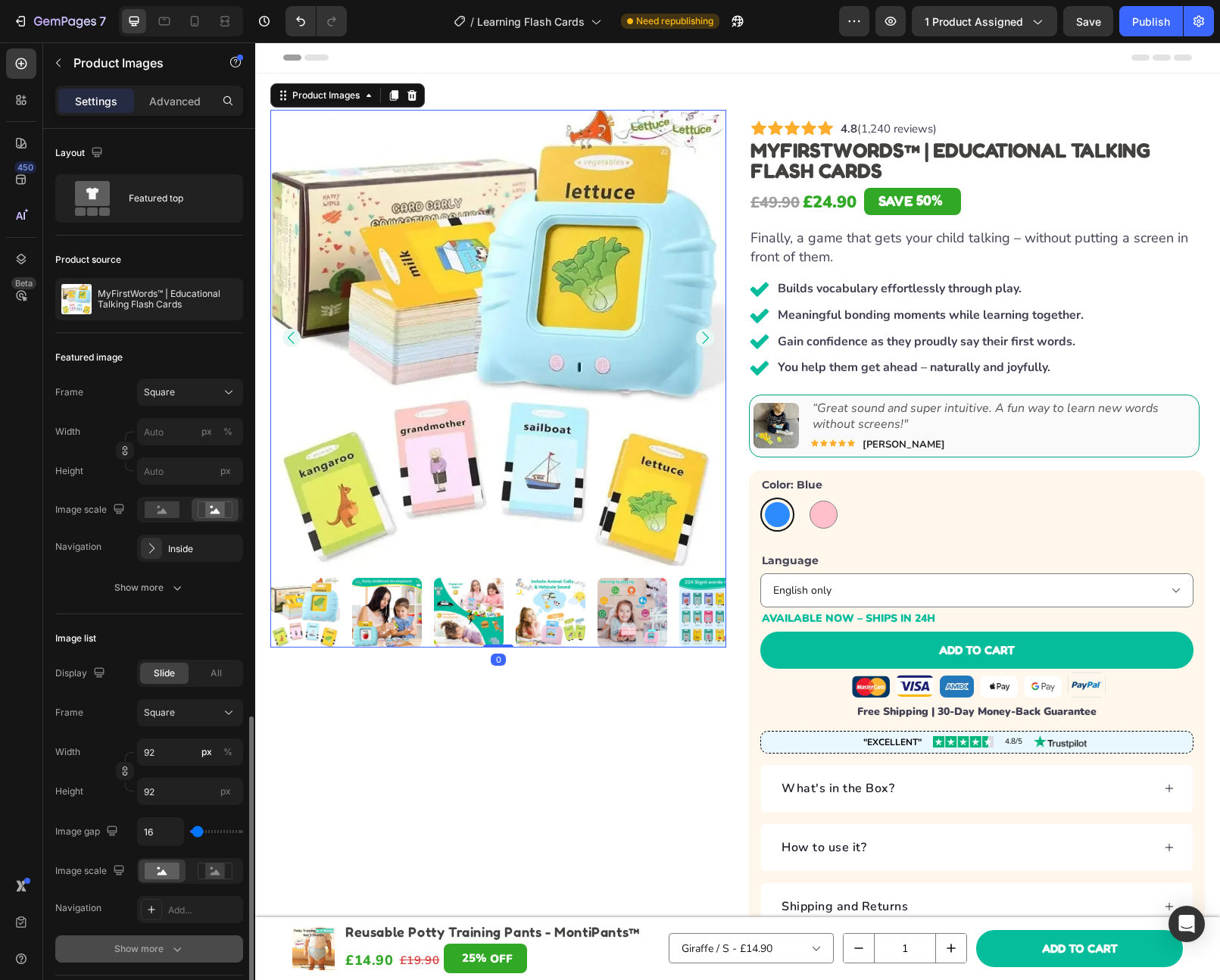
scroll to position [366, 0]
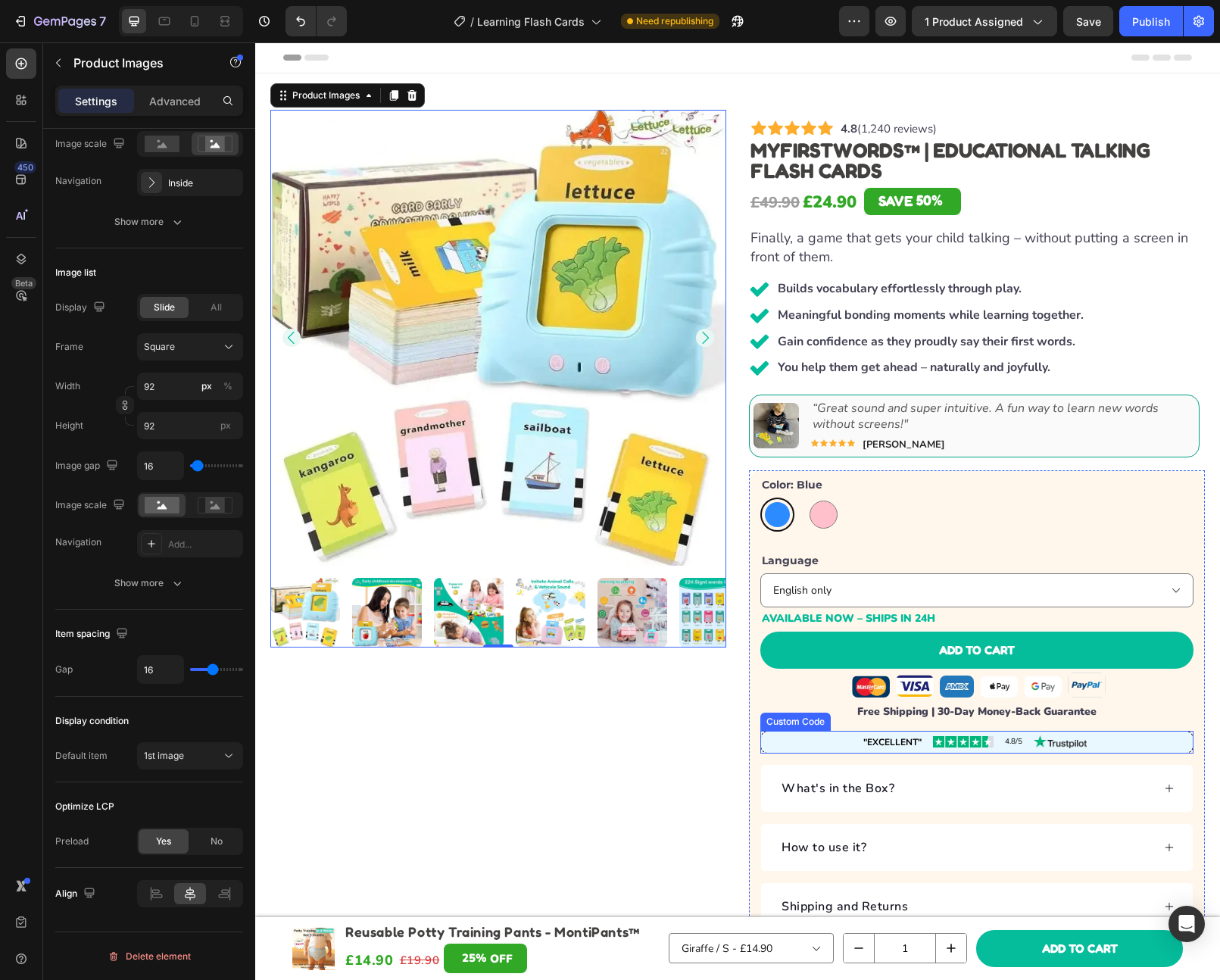
click at [848, 737] on div ""EXCELLENT" 4.8/5" at bounding box center [977, 742] width 433 height 23
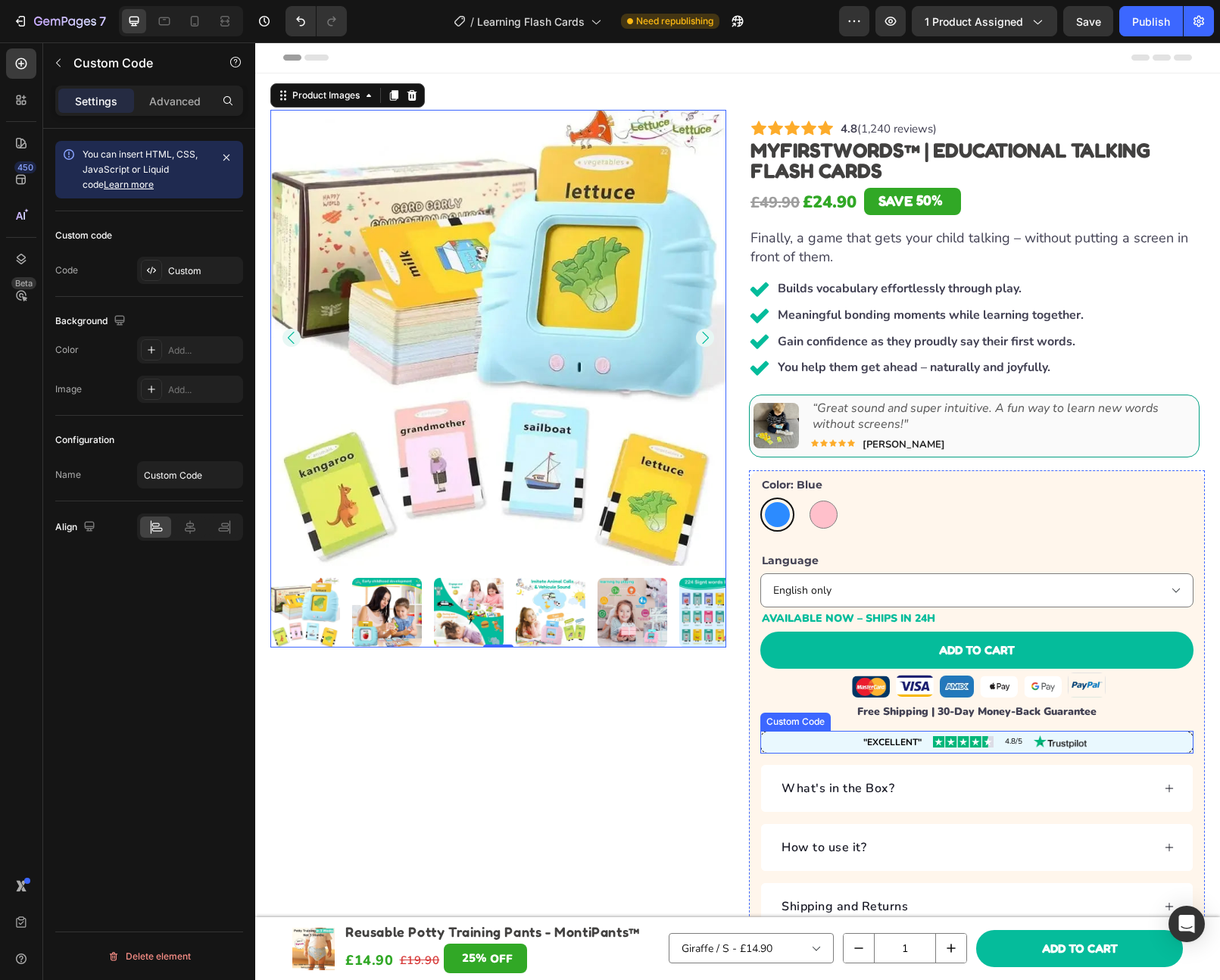
scroll to position [0, 0]
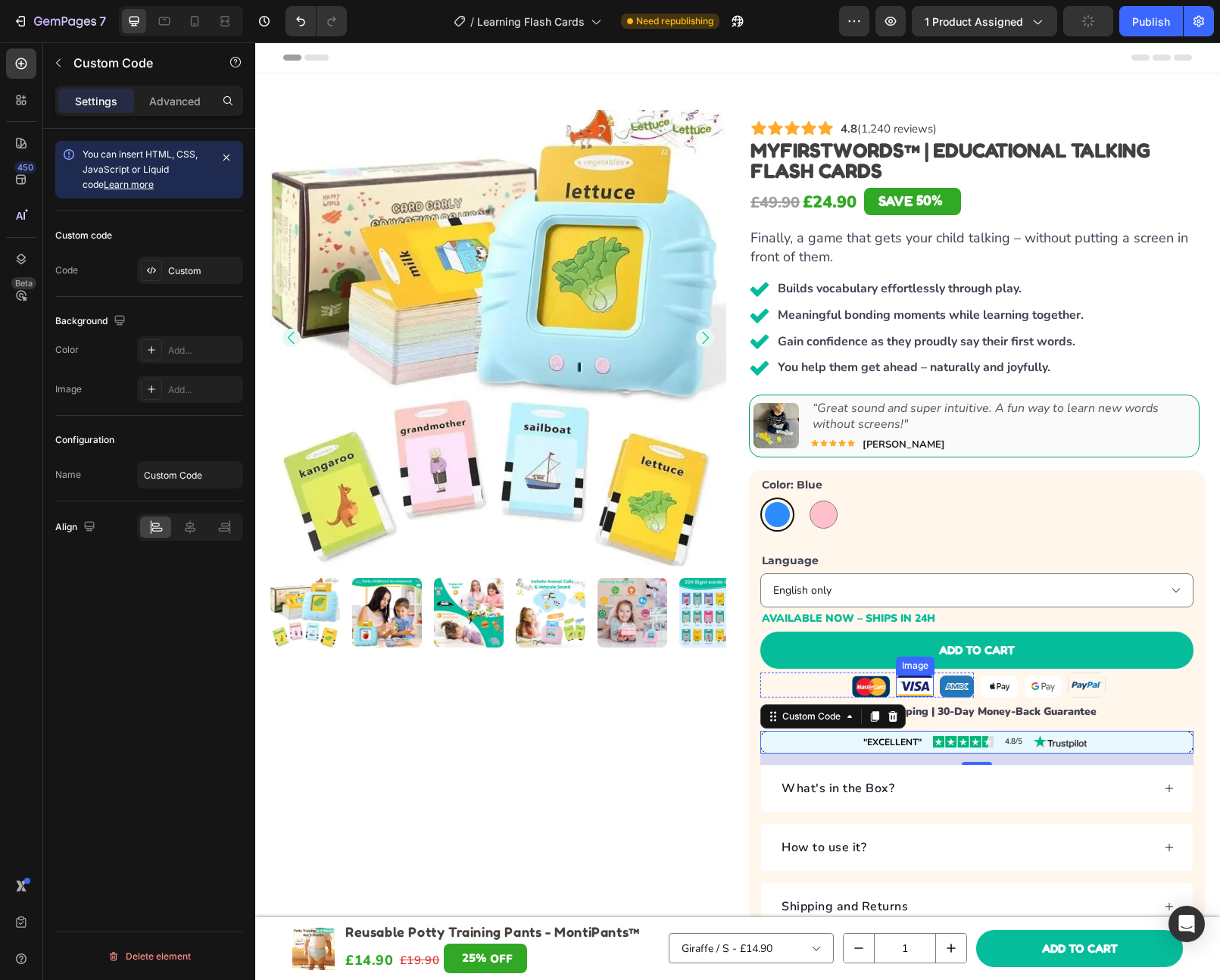
click at [900, 683] on img at bounding box center [915, 686] width 38 height 22
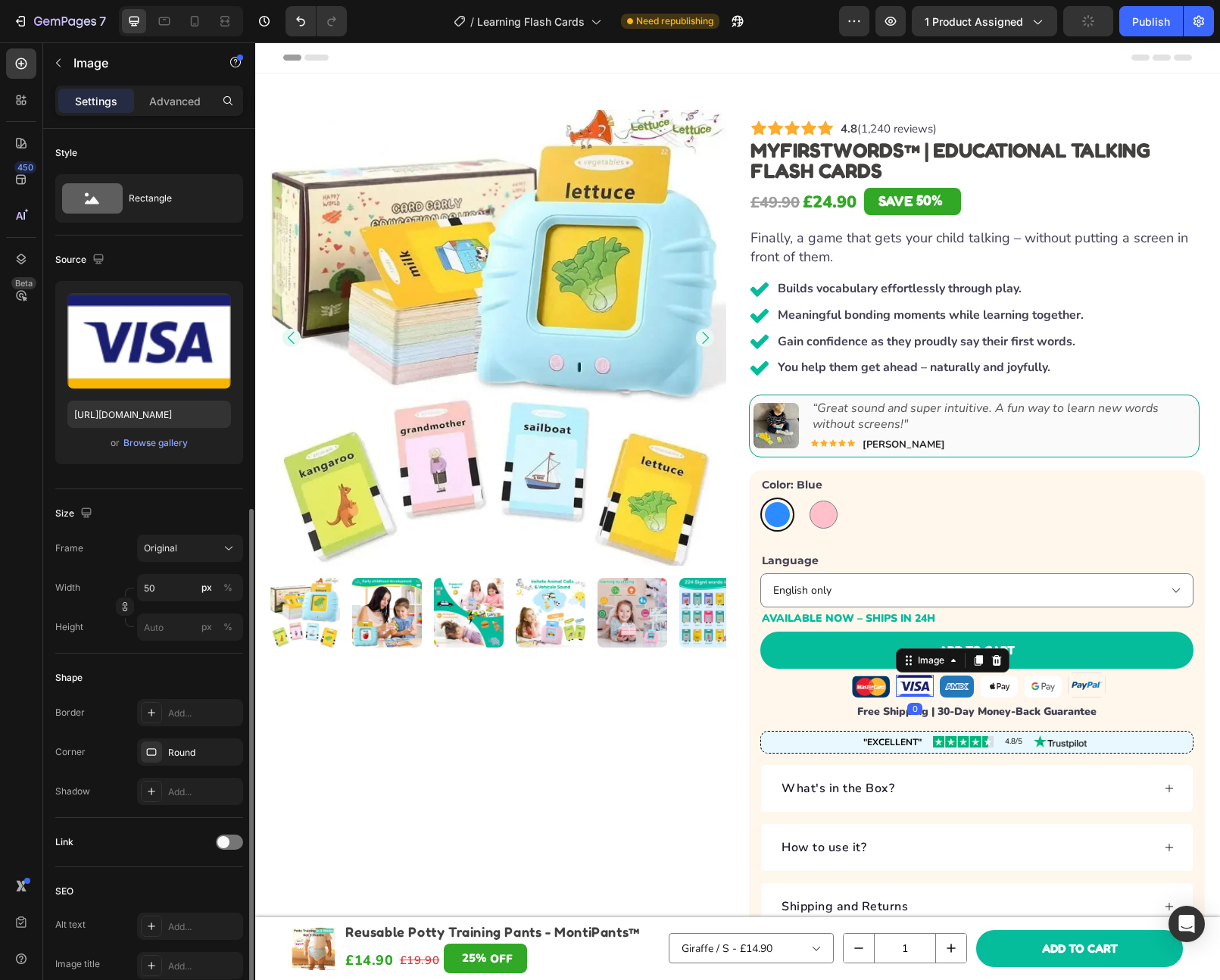
scroll to position [210, 0]
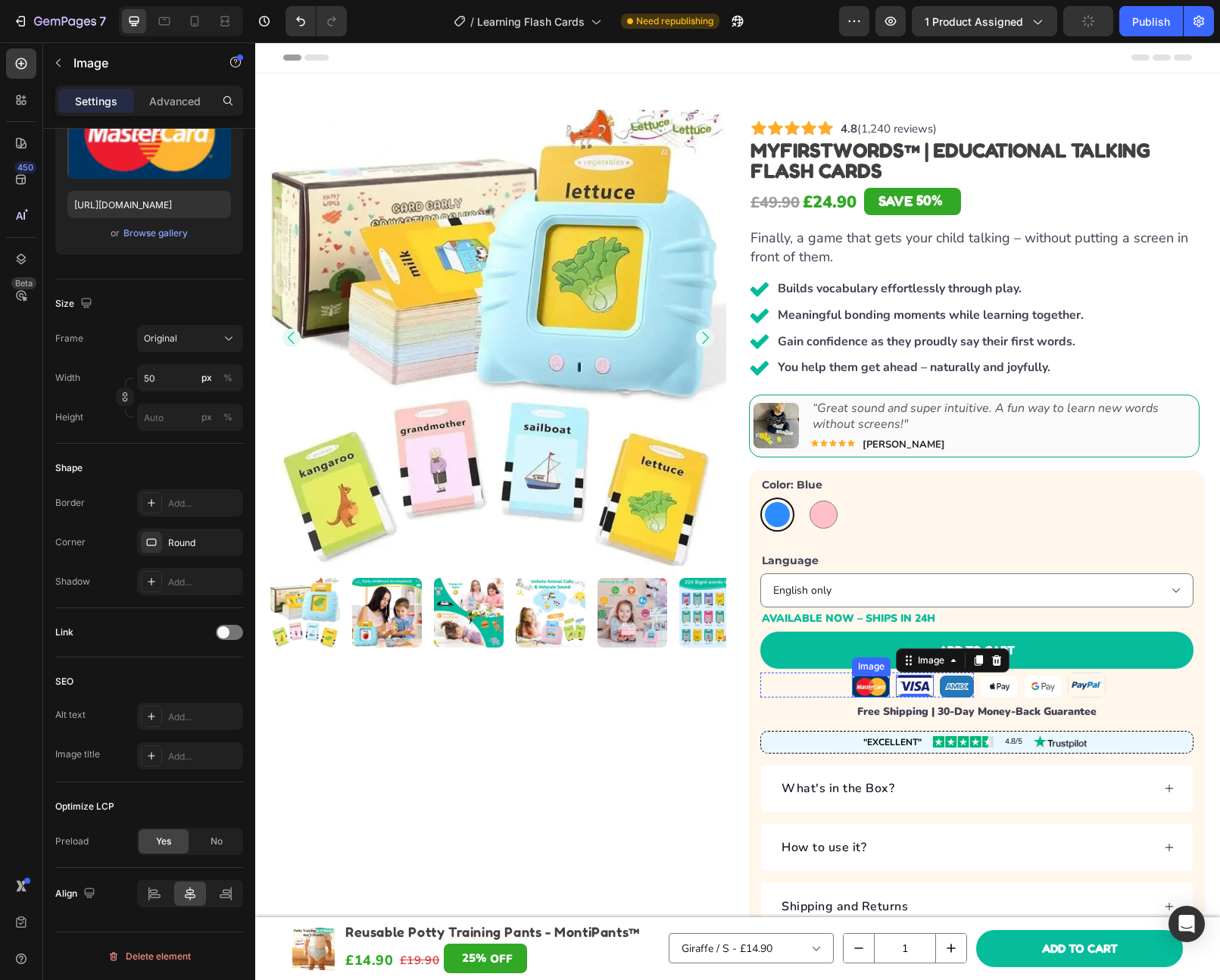
click at [862, 692] on img at bounding box center [870, 687] width 38 height 22
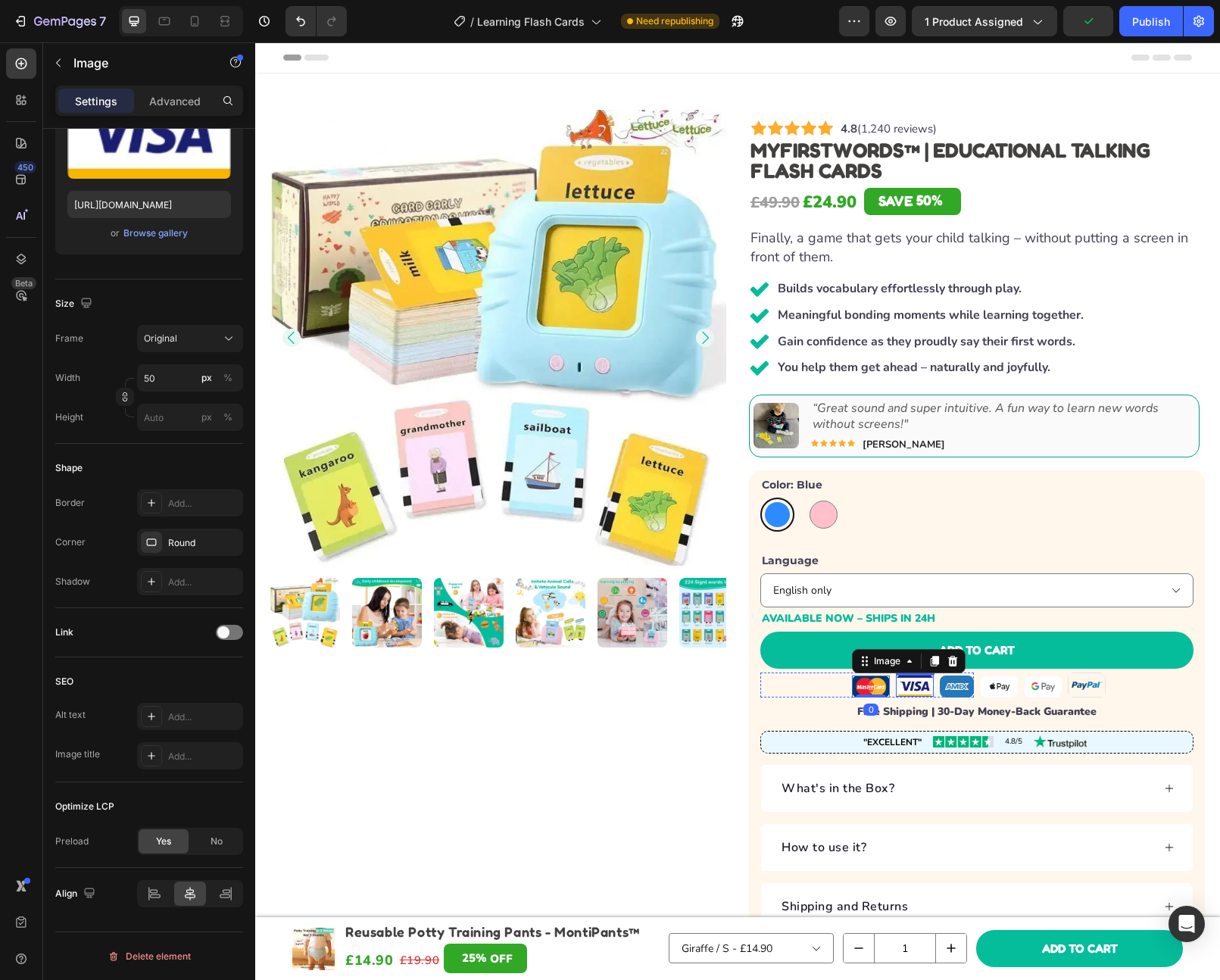
click at [902, 692] on img at bounding box center [915, 686] width 38 height 22
click at [1004, 687] on img at bounding box center [998, 687] width 38 height 22
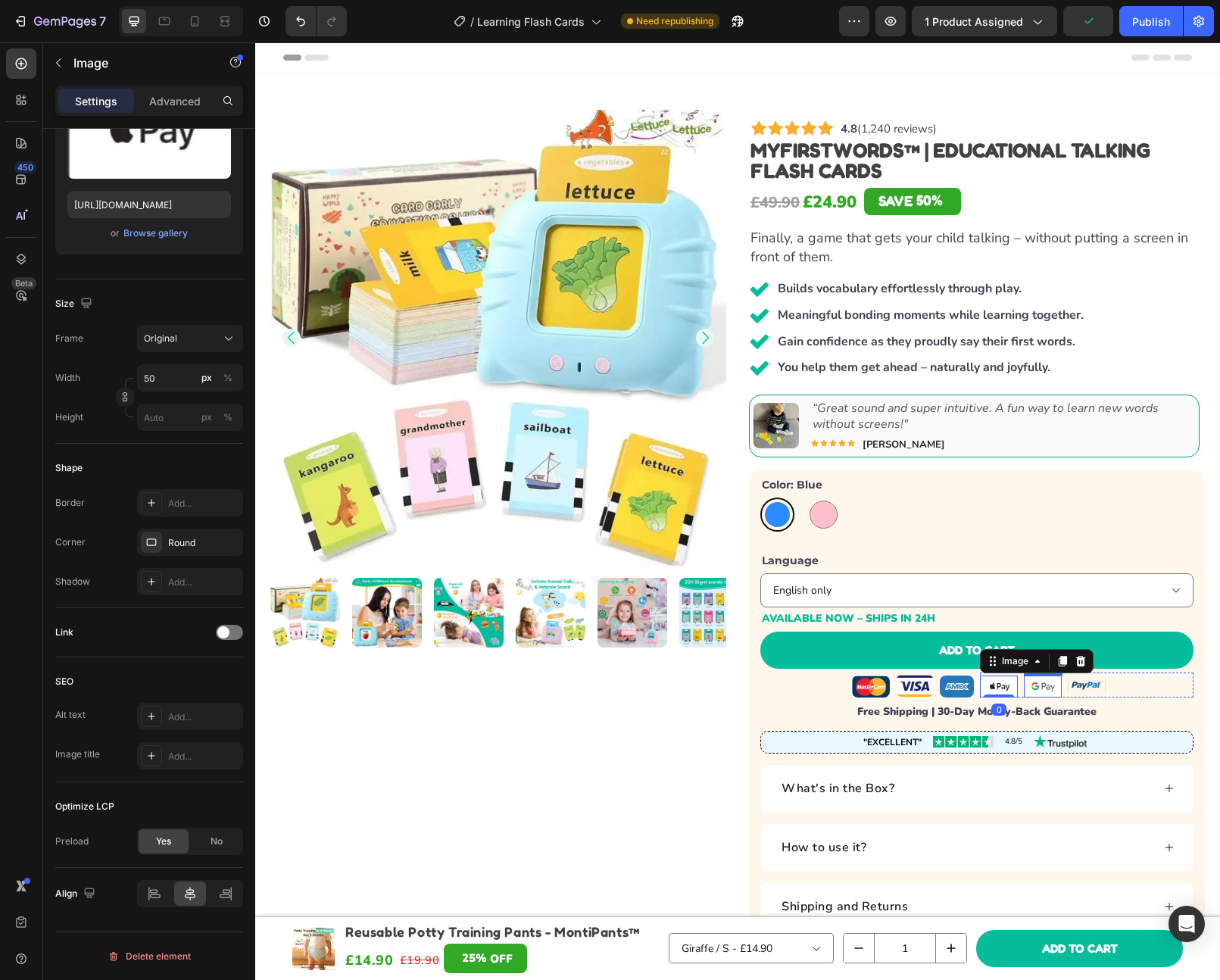
click at [1025, 687] on img at bounding box center [1043, 687] width 38 height 22
click at [1080, 687] on img at bounding box center [1086, 685] width 38 height 25
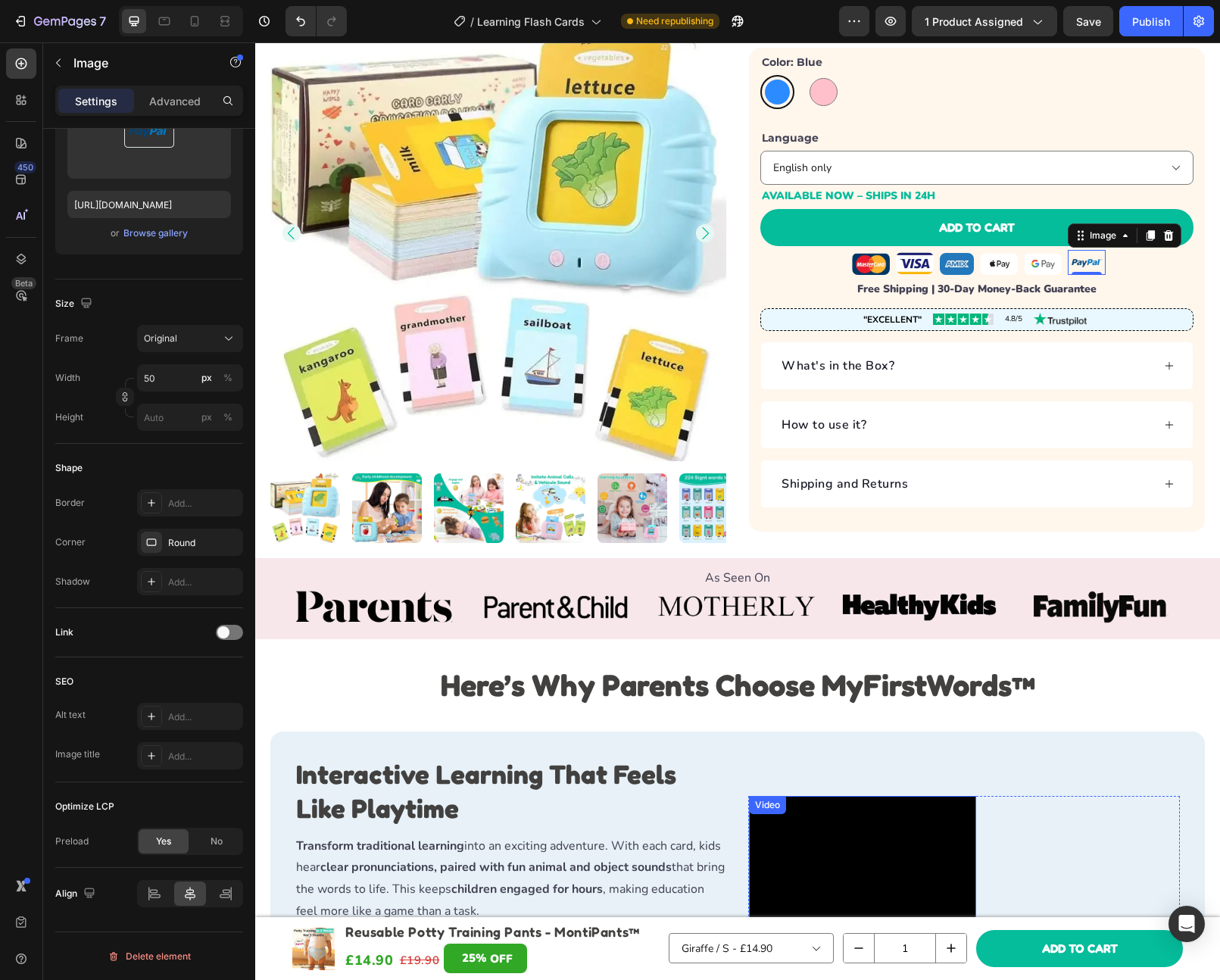
scroll to position [0, 0]
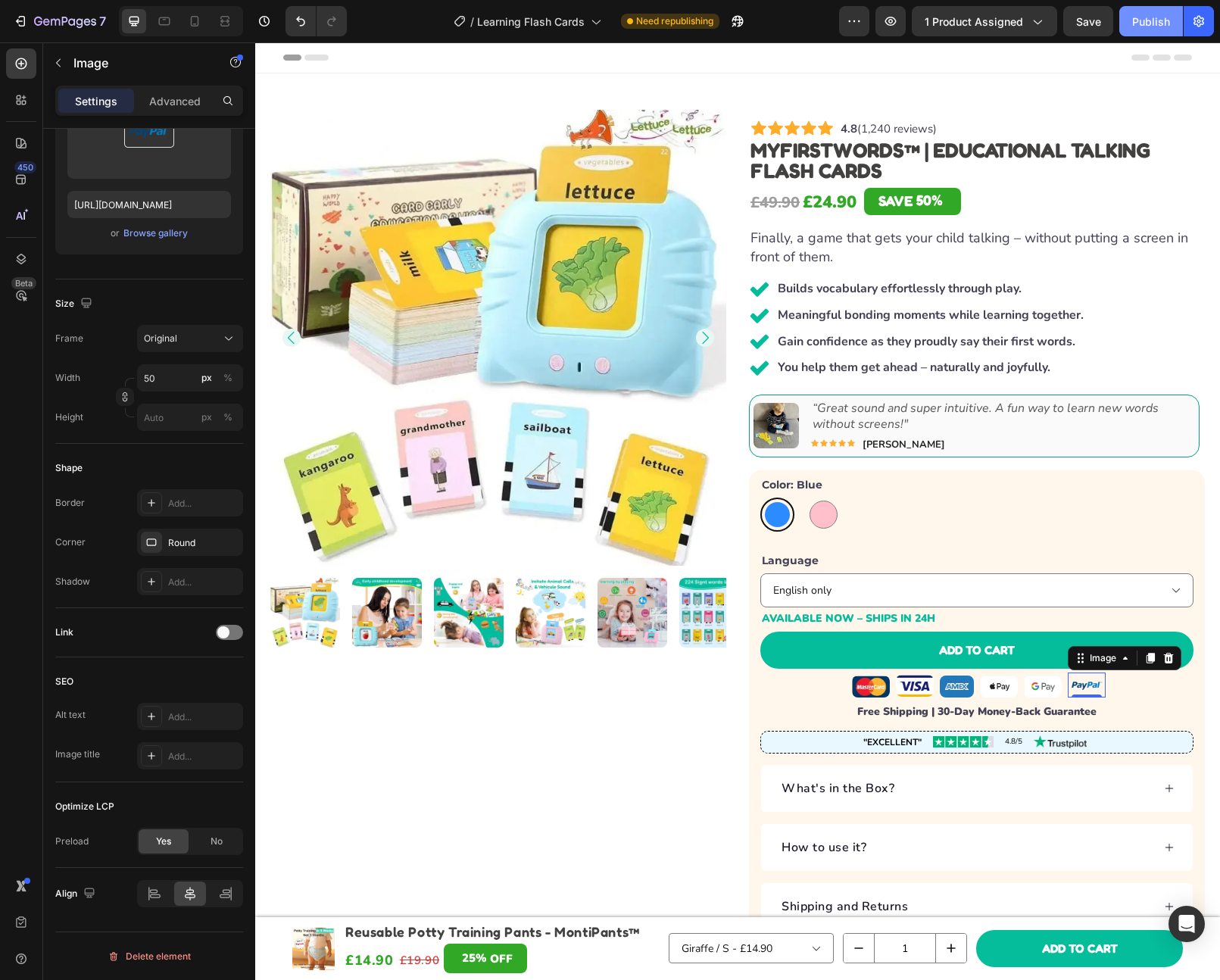
click at [1145, 17] on div "Publish" at bounding box center [1151, 21] width 38 height 16
click at [1019, 206] on div "£49.90 Product Price Product Price £24.90 Product Price Product Price SAVE 50% …" at bounding box center [977, 203] width 456 height 33
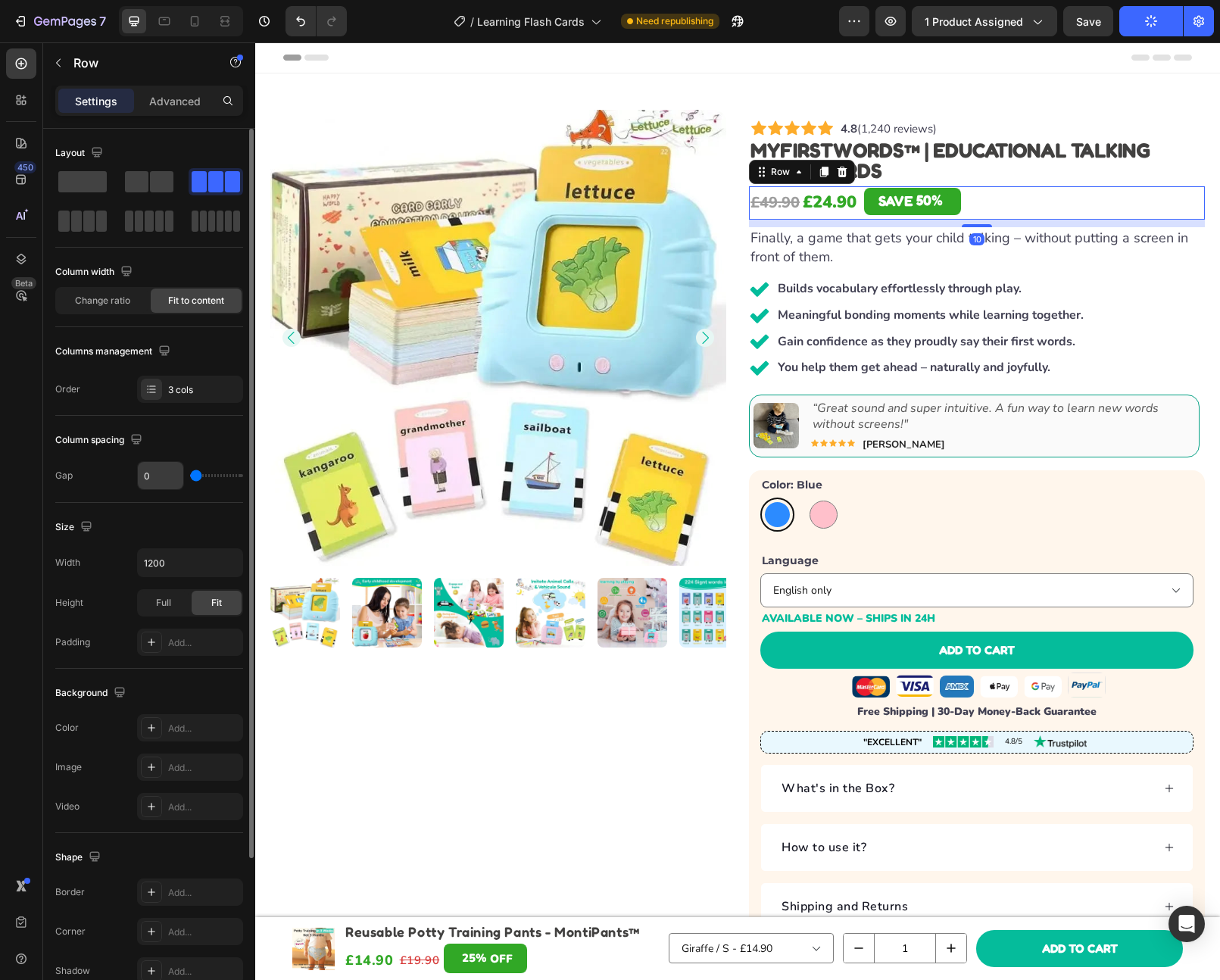
click at [166, 465] on input "0" at bounding box center [161, 476] width 45 height 28
type input "4"
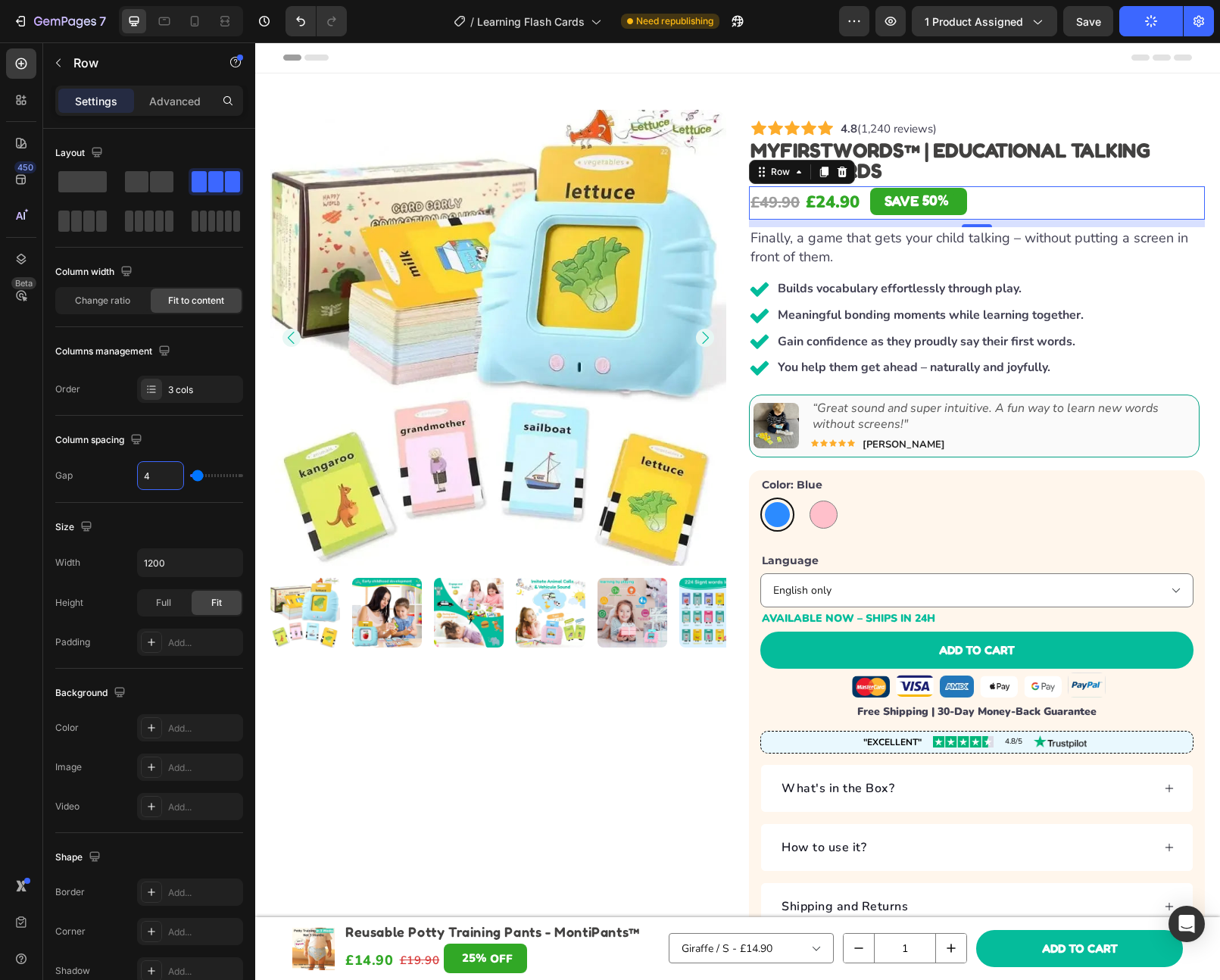
type input "4"
